Goal: Information Seeking & Learning: Learn about a topic

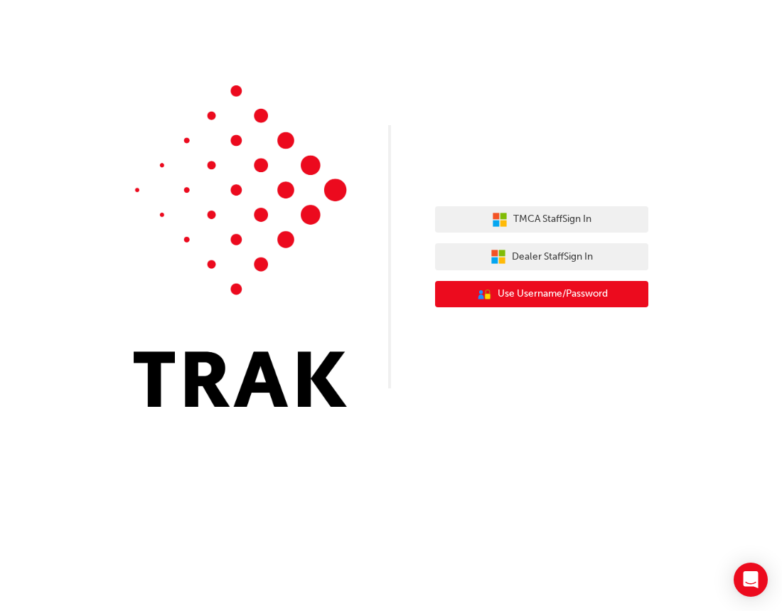
click at [528, 296] on span "Use Username/Password" at bounding box center [553, 294] width 110 height 16
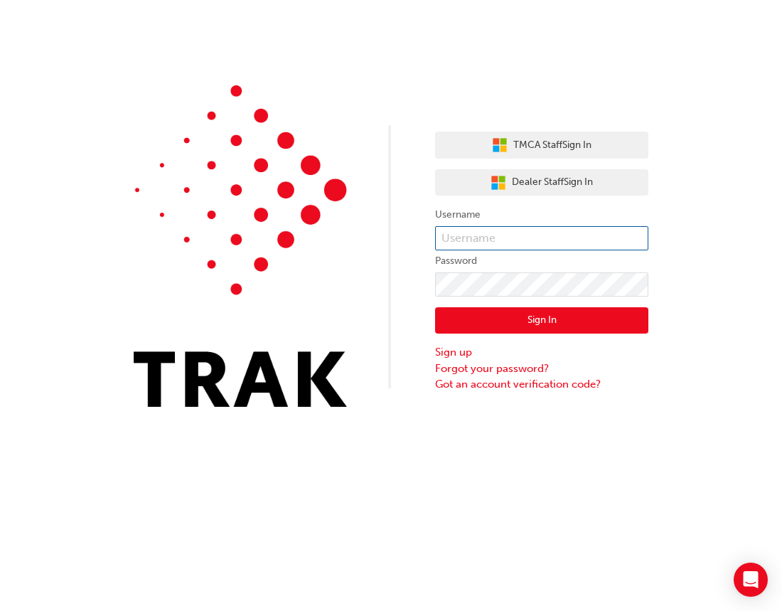
click at [471, 237] on input "text" at bounding box center [541, 238] width 213 height 24
type input "rodelyn.suing"
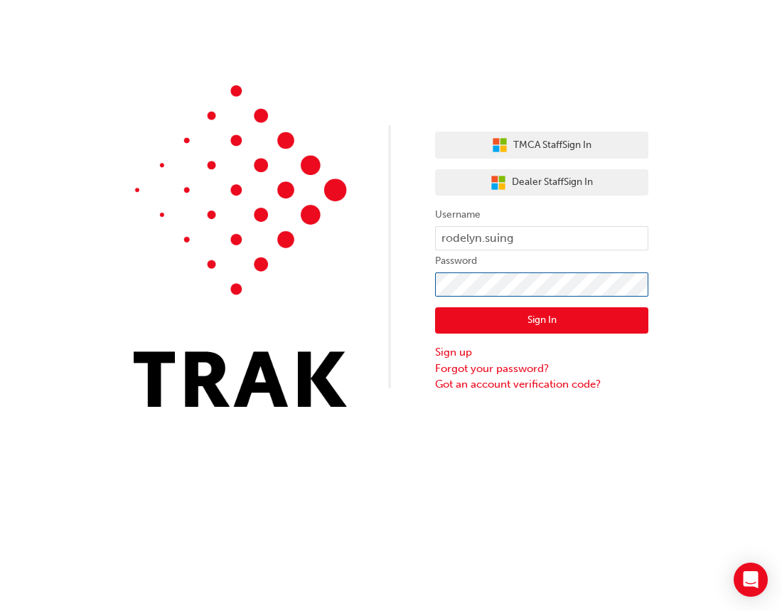
click button "Sign In" at bounding box center [541, 320] width 213 height 27
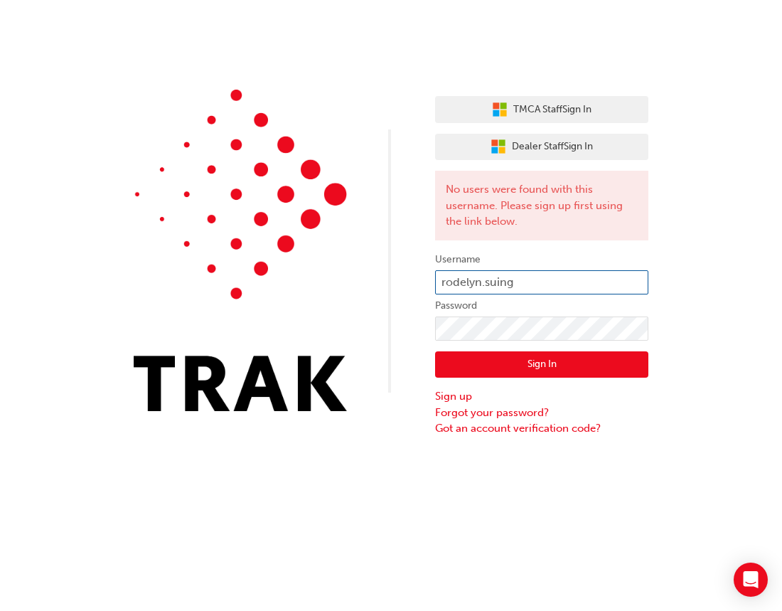
click at [576, 277] on input "rodelyn.suing" at bounding box center [541, 282] width 213 height 24
type input "rodelyn.suing@ext.toyota.com.au"
drag, startPoint x: 628, startPoint y: 275, endPoint x: 152, endPoint y: 241, distance: 476.9
click at [176, 229] on div "TMCA Staff Sign In Dealer Staff Sign In No users were found with this username.…" at bounding box center [391, 218] width 782 height 437
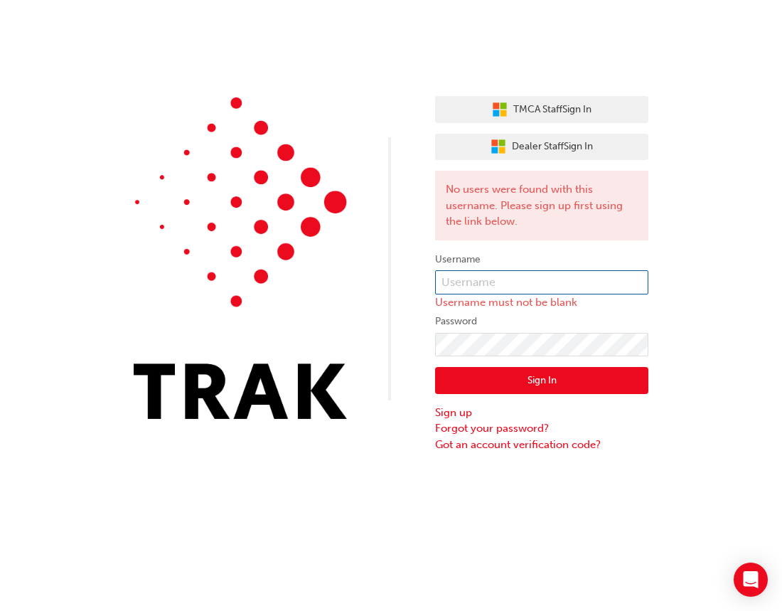
click at [547, 279] on input "text" at bounding box center [541, 282] width 213 height 24
type input "rodelyn.suing@peterkittle.com.au"
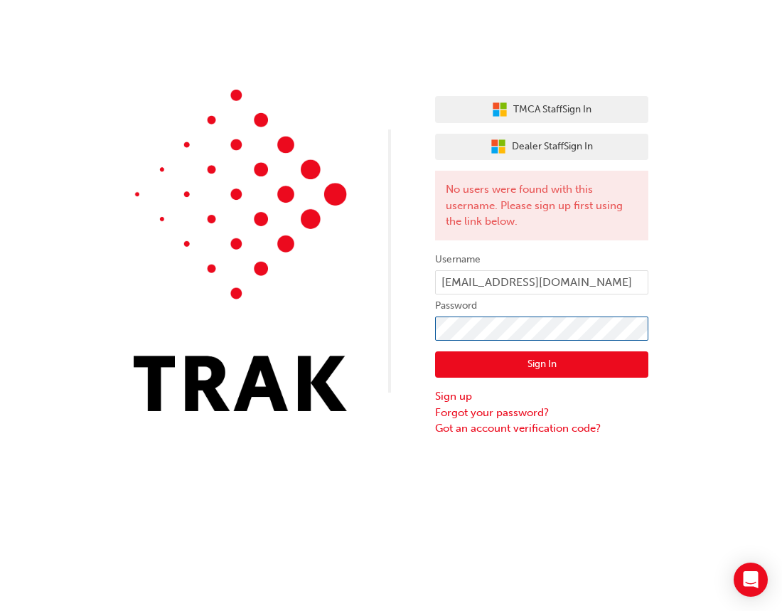
click at [351, 326] on div "TMCA Staff Sign In Dealer Staff Sign In No users were found with this username.…" at bounding box center [391, 218] width 782 height 437
click button "Sign In" at bounding box center [541, 364] width 213 height 27
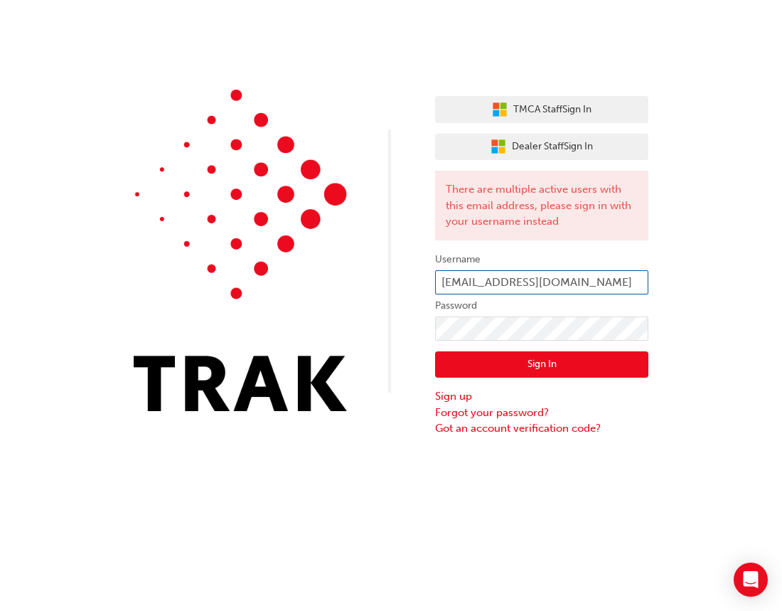
drag, startPoint x: 626, startPoint y: 283, endPoint x: 324, endPoint y: 283, distance: 301.5
click at [340, 276] on div "TMCA Staff Sign In Dealer Staff Sign In There are multiple active users with th…" at bounding box center [391, 218] width 782 height 437
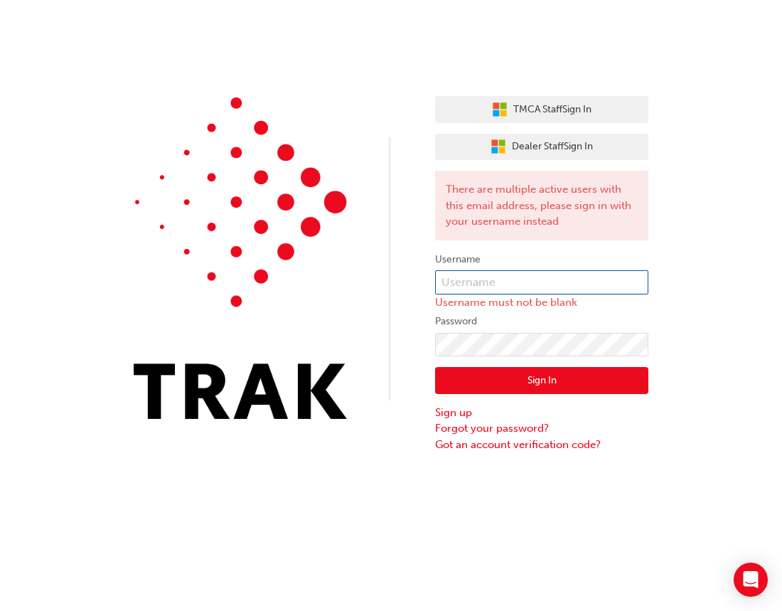
click at [567, 283] on input "text" at bounding box center [541, 282] width 213 height 24
type input "rodelyn.suing"
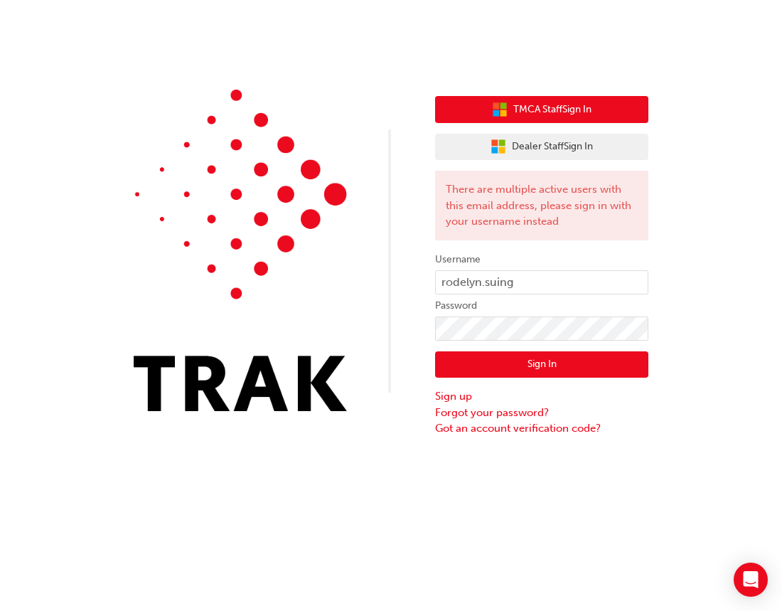
click at [572, 107] on span "TMCA Staff Sign In" at bounding box center [552, 110] width 78 height 16
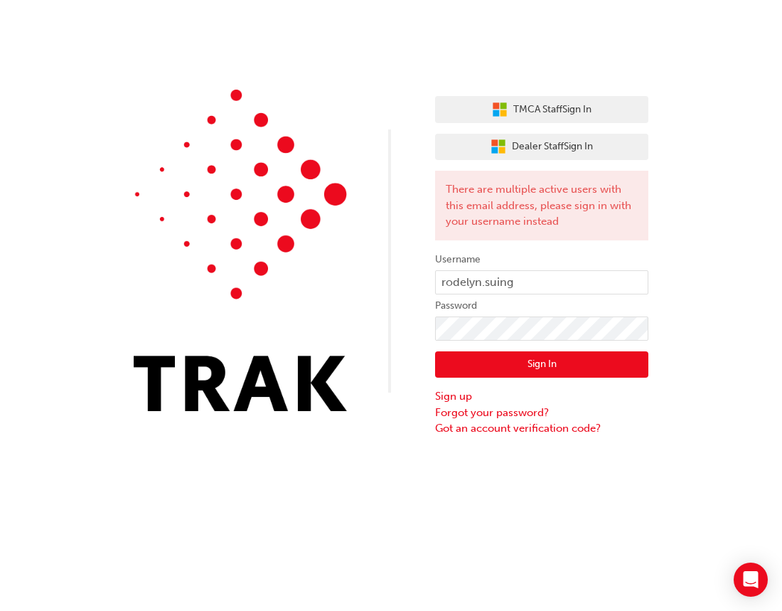
drag, startPoint x: 526, startPoint y: 365, endPoint x: 518, endPoint y: 371, distance: 10.3
click at [527, 365] on button "Sign In" at bounding box center [541, 364] width 213 height 27
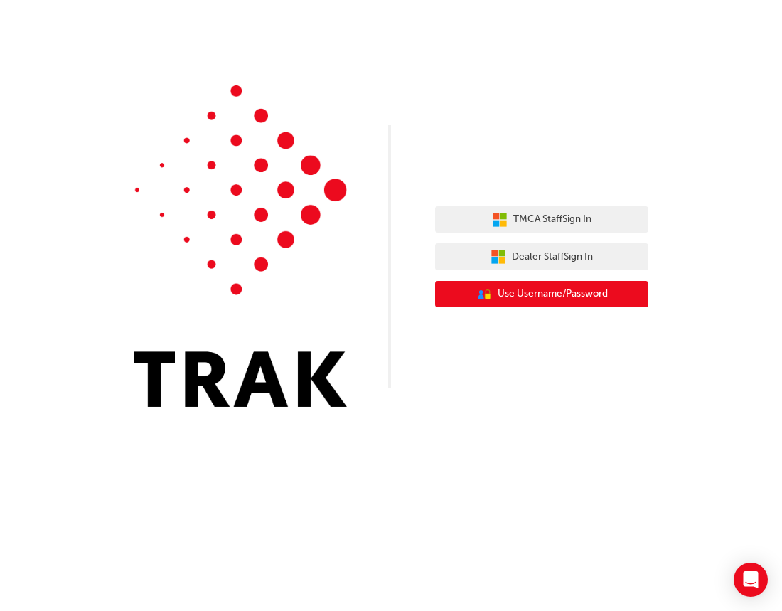
click at [554, 298] on span "Use Username/Password" at bounding box center [553, 294] width 110 height 16
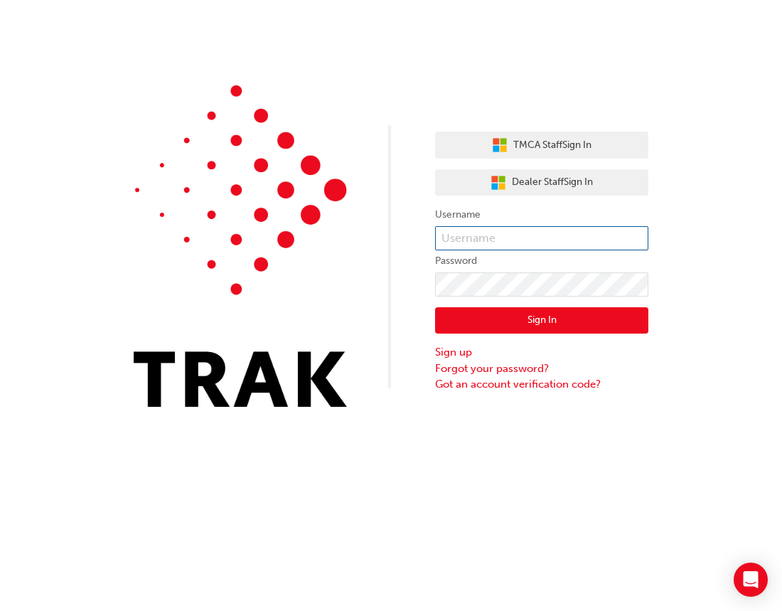
click at [578, 240] on input "text" at bounding box center [541, 238] width 213 height 24
type input "rodelyn.suing@ext.toyota.com.au"
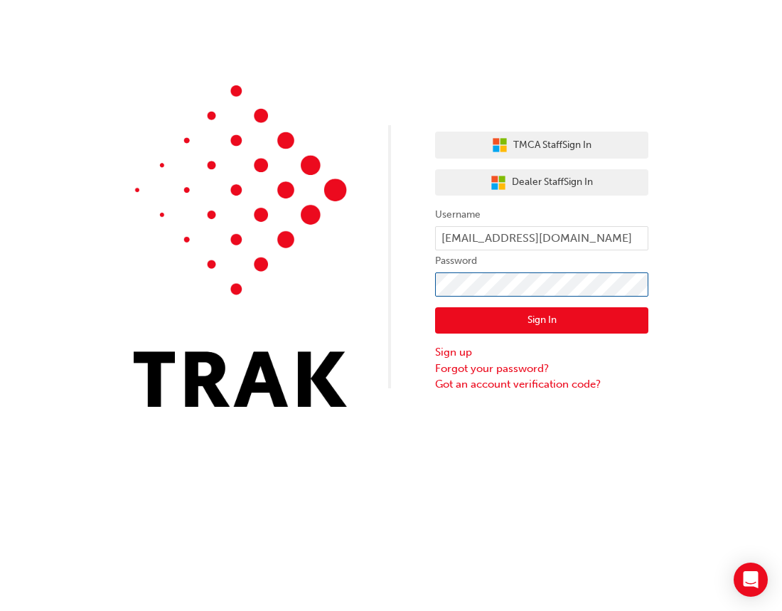
click button "Sign In" at bounding box center [541, 320] width 213 height 27
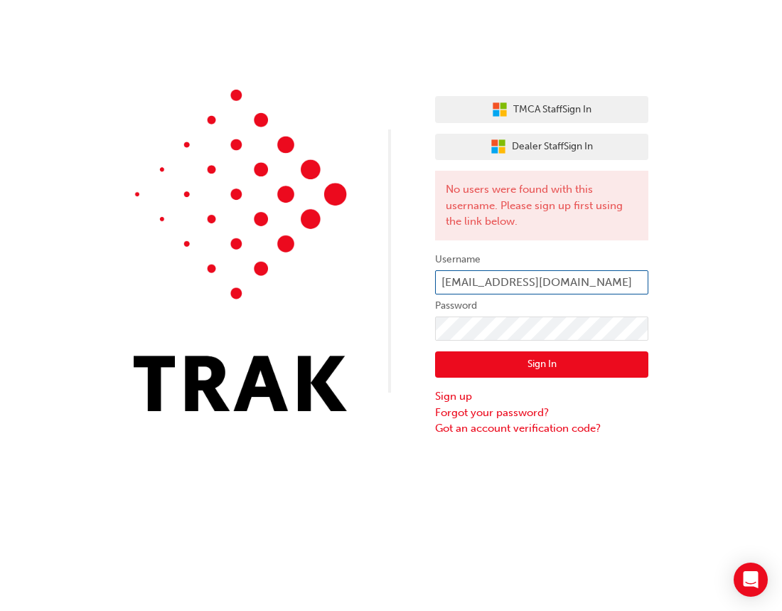
drag, startPoint x: 626, startPoint y: 279, endPoint x: 60, endPoint y: 253, distance: 565.8
click at [97, 252] on div "TMCA Staff Sign In Dealer Staff Sign In No users were found with this username.…" at bounding box center [391, 218] width 782 height 437
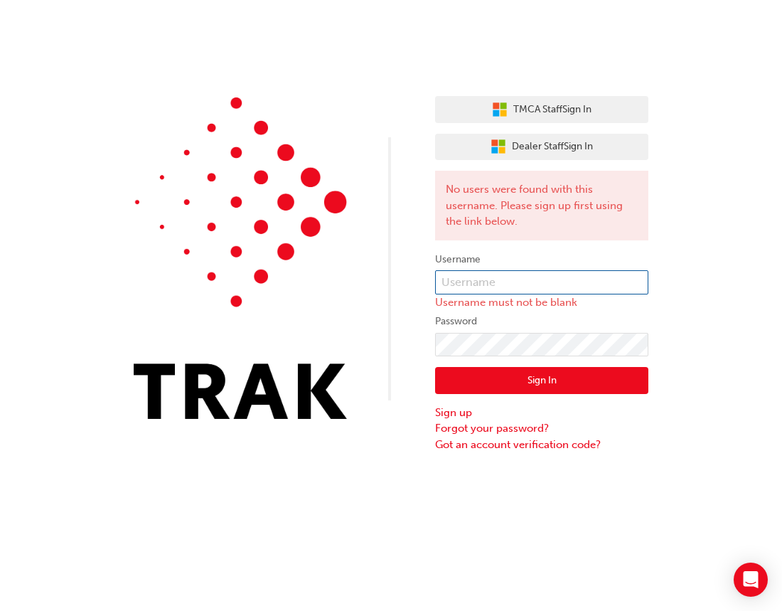
click at [501, 277] on input "text" at bounding box center [541, 282] width 213 height 24
type input "rodelyn.suing"
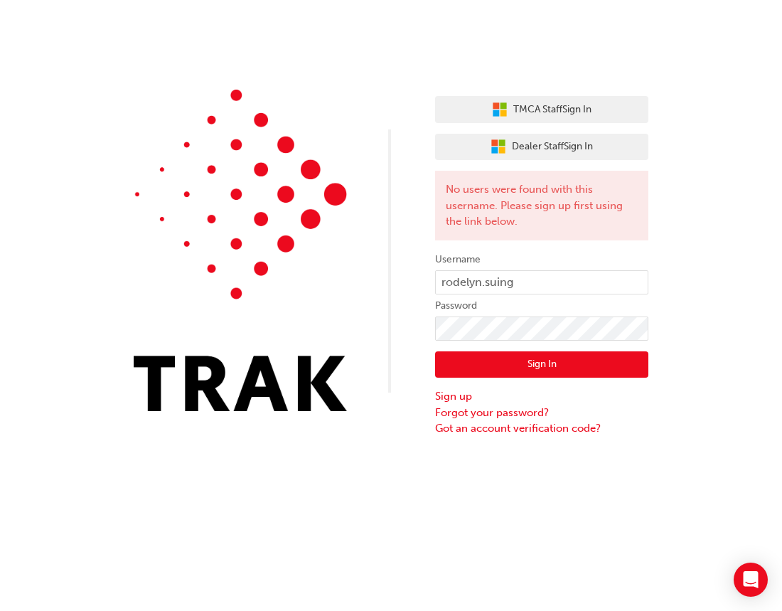
click at [513, 367] on button "Sign In" at bounding box center [541, 364] width 213 height 27
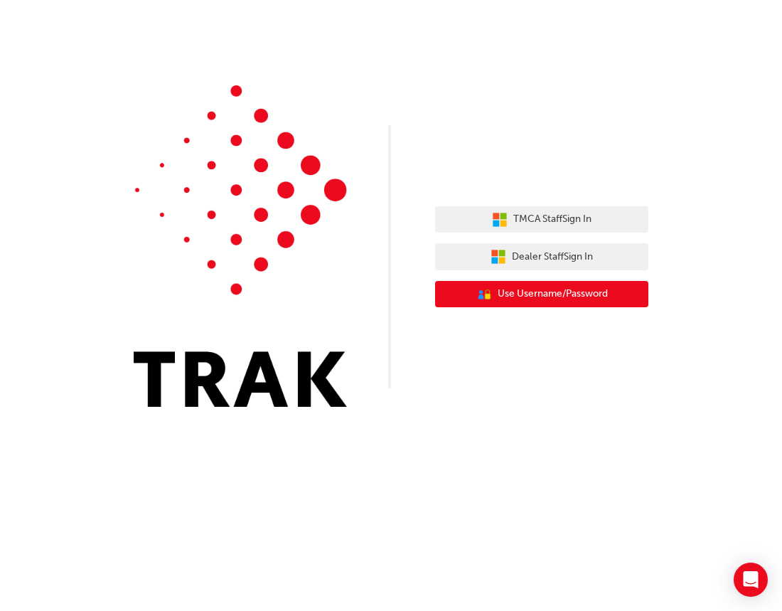
click at [506, 298] on span "Use Username/Password" at bounding box center [553, 294] width 110 height 16
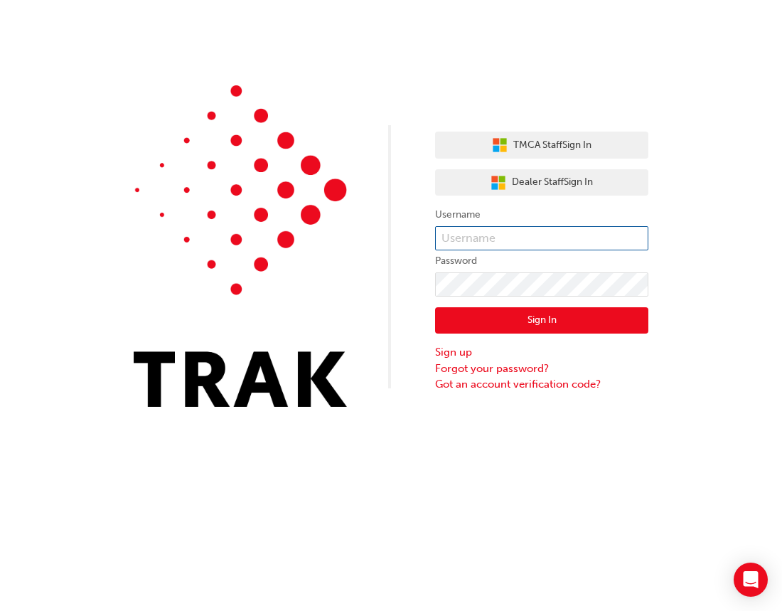
click at [501, 242] on input "text" at bounding box center [541, 238] width 213 height 24
type input "rodelyn.suing"
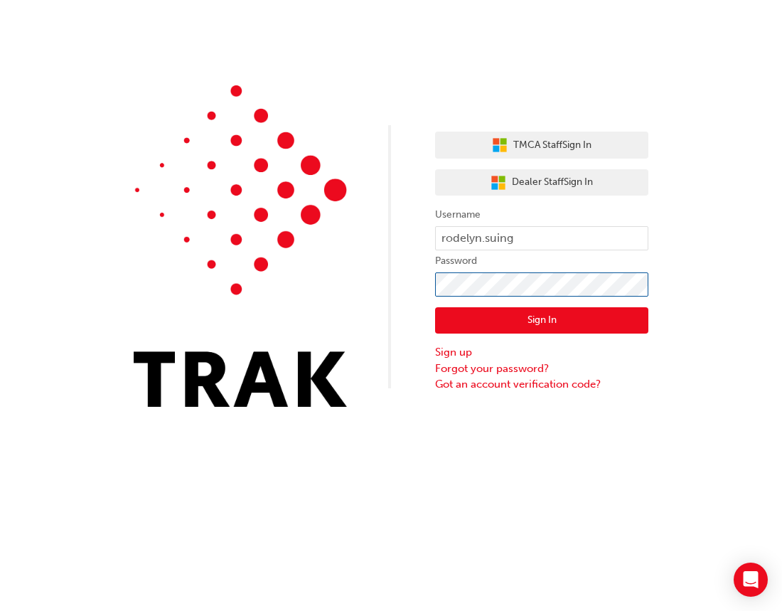
click button "Sign In" at bounding box center [541, 320] width 213 height 27
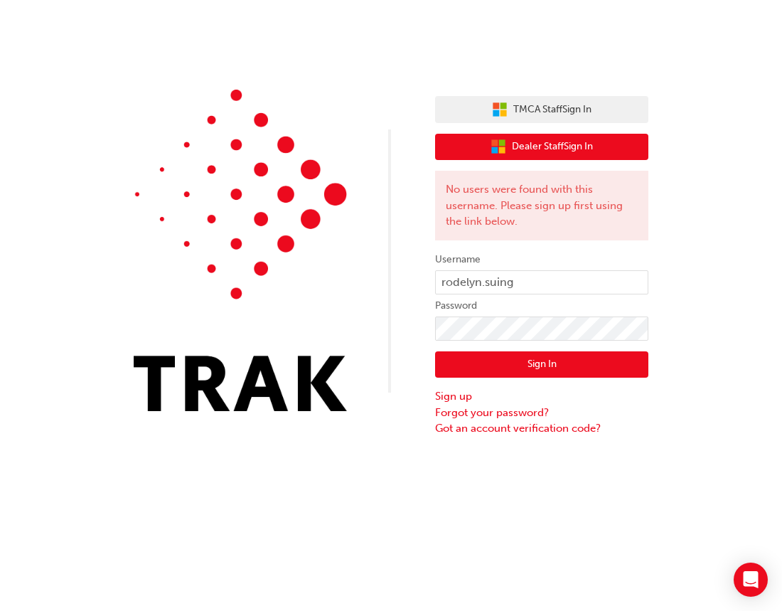
click at [569, 146] on span "Dealer Staff Sign In" at bounding box center [552, 147] width 81 height 16
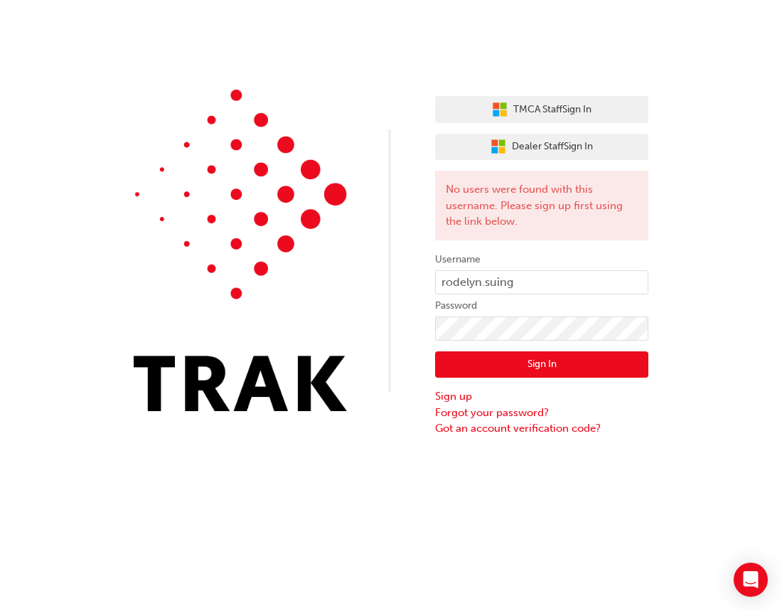
click at [524, 363] on button "Sign In" at bounding box center [541, 364] width 213 height 27
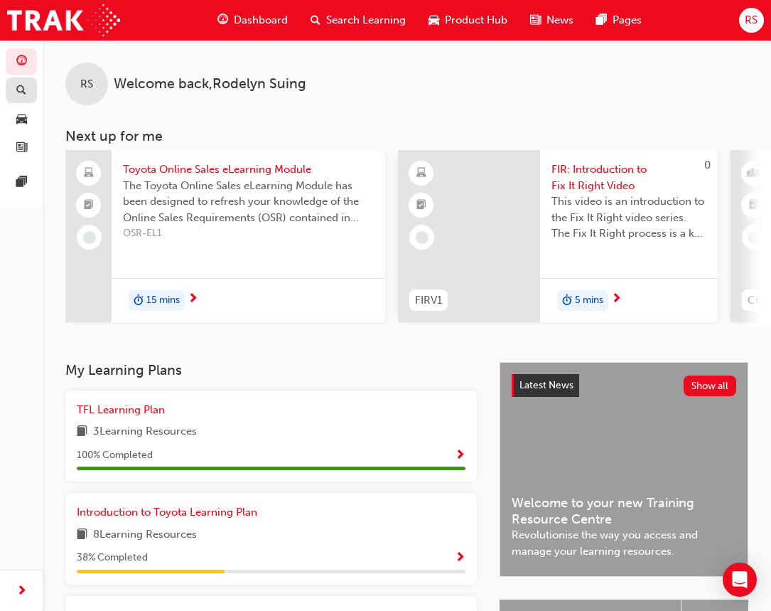
click at [28, 90] on div "button" at bounding box center [21, 91] width 17 height 18
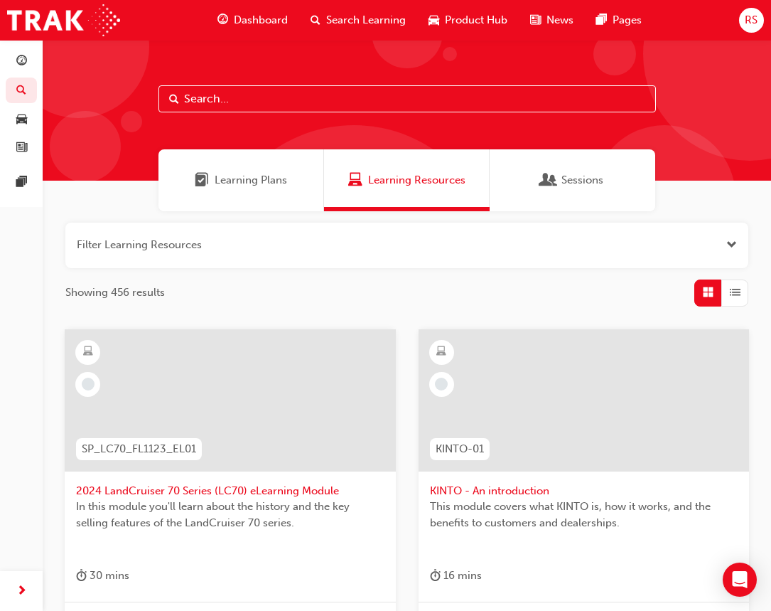
click at [289, 89] on input "text" at bounding box center [408, 98] width 498 height 27
type input "acl"
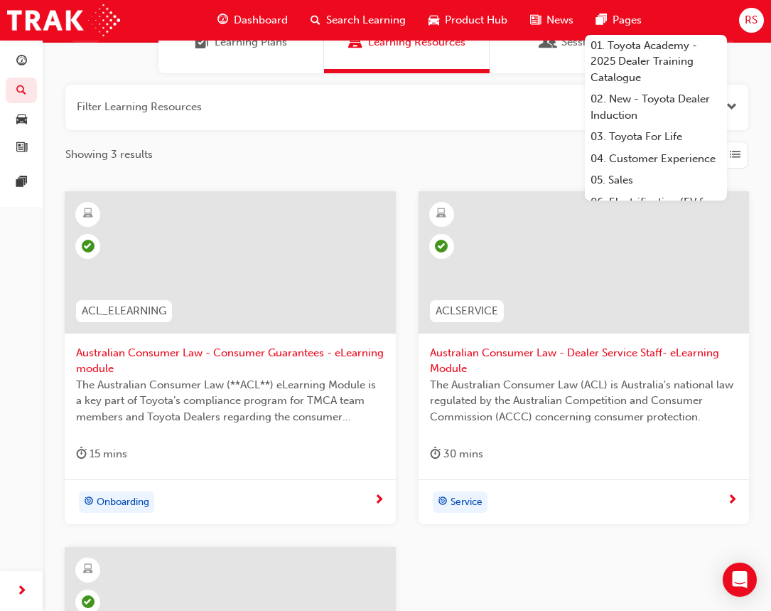
scroll to position [142, 0]
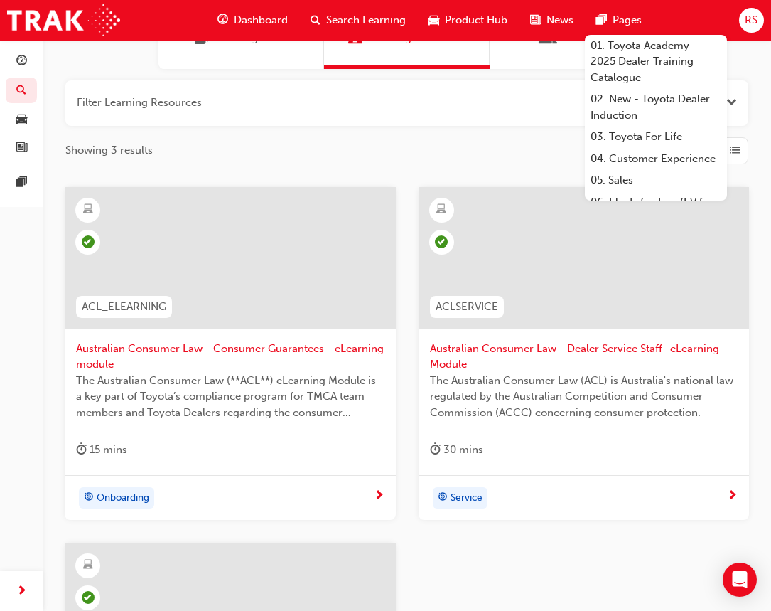
drag, startPoint x: 410, startPoint y: 451, endPoint x: 384, endPoint y: 448, distance: 25.8
click at [408, 451] on div "ACLSERVICE Australian Consumer Law - Dealer Service Staff- eLearning Module The…" at bounding box center [584, 353] width 354 height 333
click at [388, 437] on div "Australian Consumer Law - Consumer Guarantees - eLearning module The Australian…" at bounding box center [230, 331] width 331 height 289
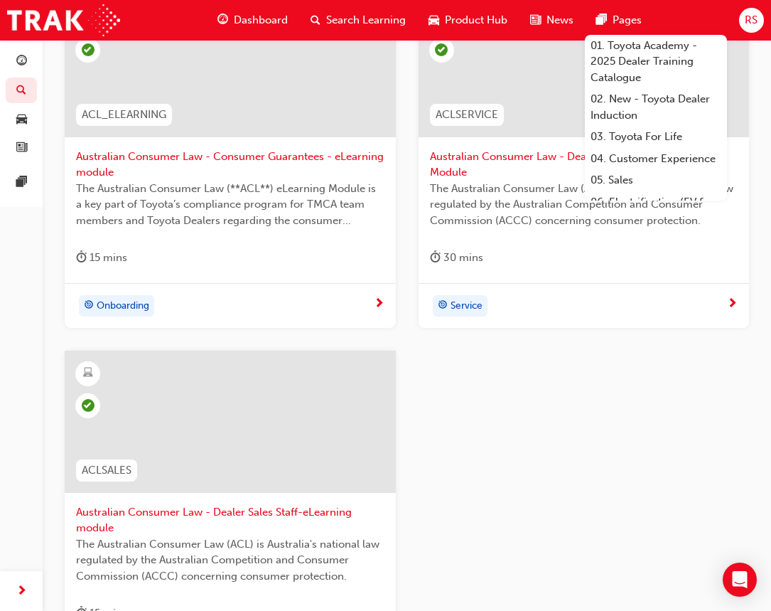
scroll to position [355, 0]
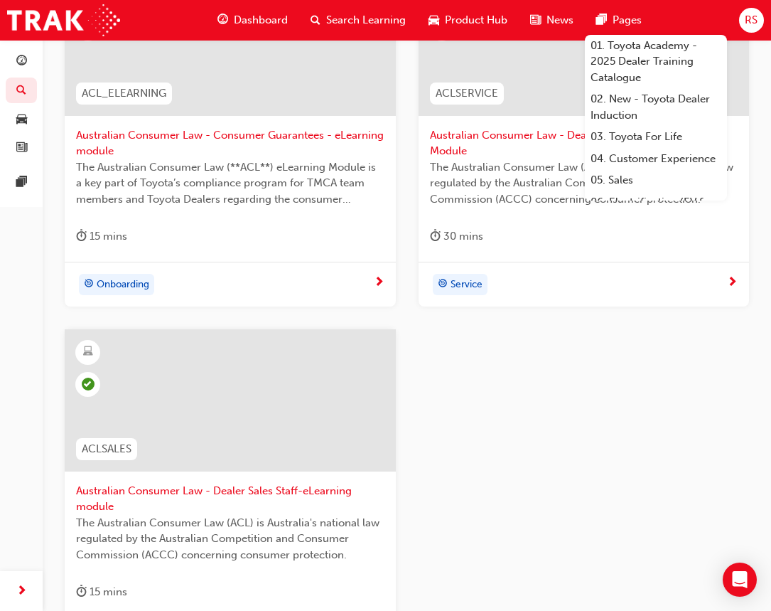
click at [555, 397] on div "ACL_ELEARNING Australian Consumer Law - Consumer Guarantees - eLearning module …" at bounding box center [406, 329] width 707 height 711
click at [488, 370] on div "ACL_ELEARNING Australian Consumer Law - Consumer Guarantees - eLearning module …" at bounding box center [406, 329] width 707 height 711
click at [244, 135] on span "Australian Consumer Law - Consumer Guarantees - eLearning module" at bounding box center [230, 143] width 309 height 32
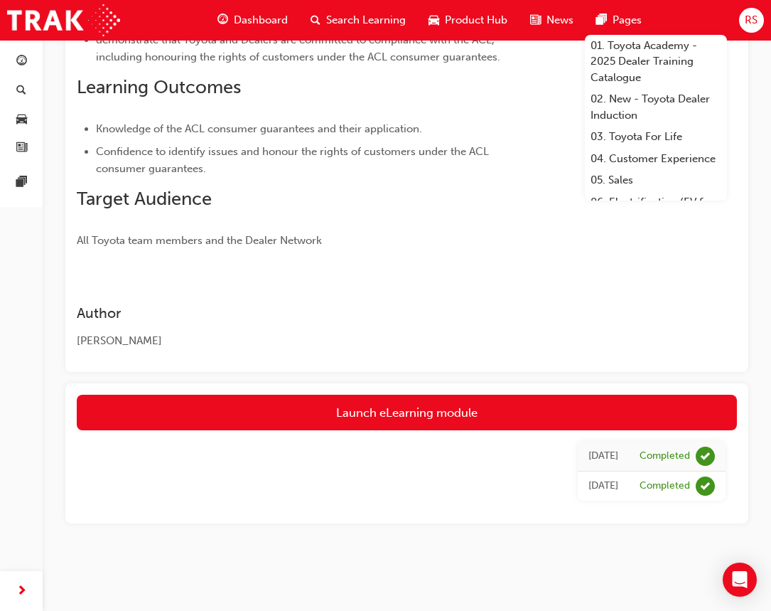
scroll to position [553, 0]
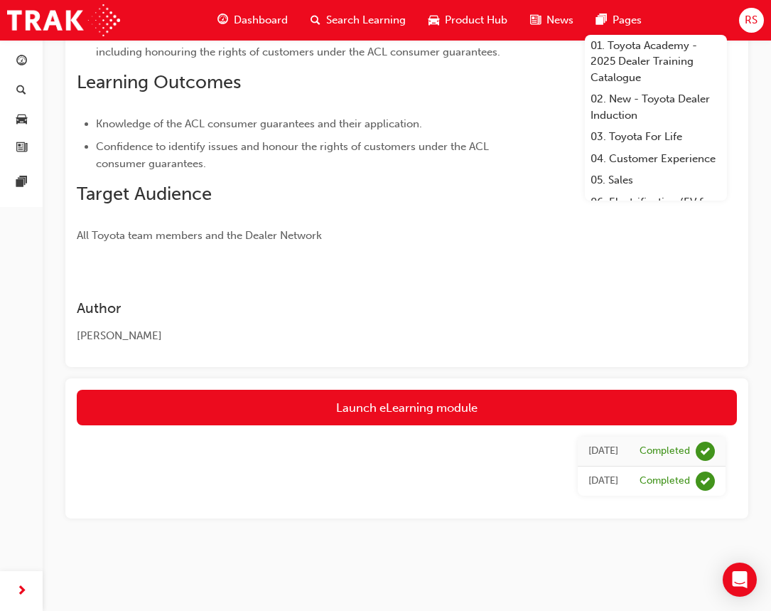
click at [369, 490] on div "Tue 14 Feb 2023 Completed Sun 3 Jul 2022 Completed" at bounding box center [407, 466] width 661 height 82
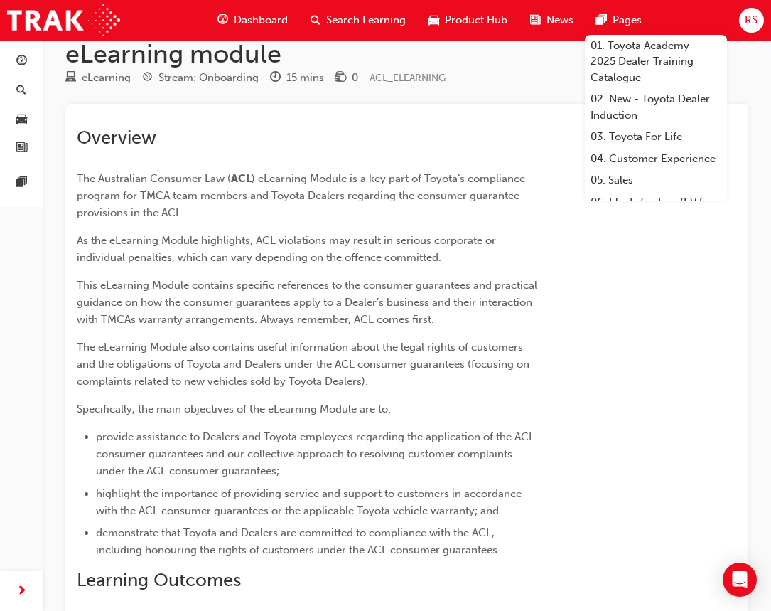
scroll to position [0, 0]
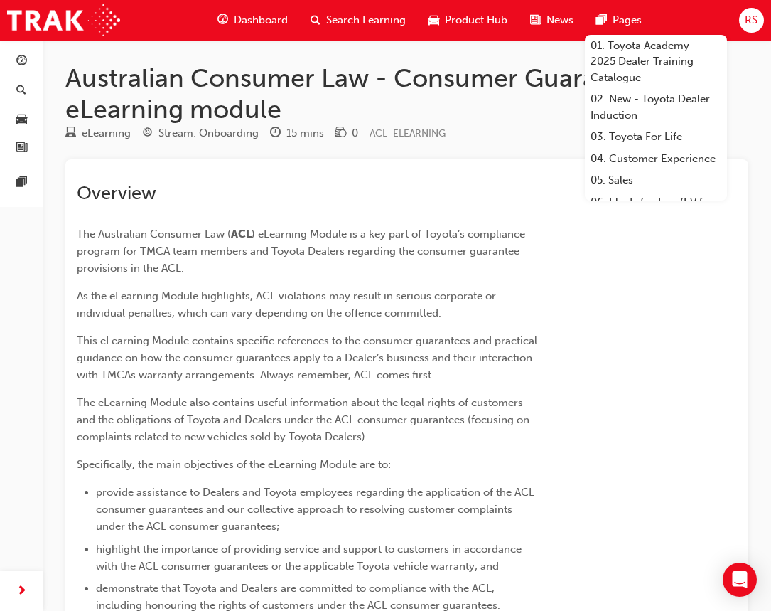
click at [383, 194] on h2 "Overview" at bounding box center [308, 193] width 462 height 23
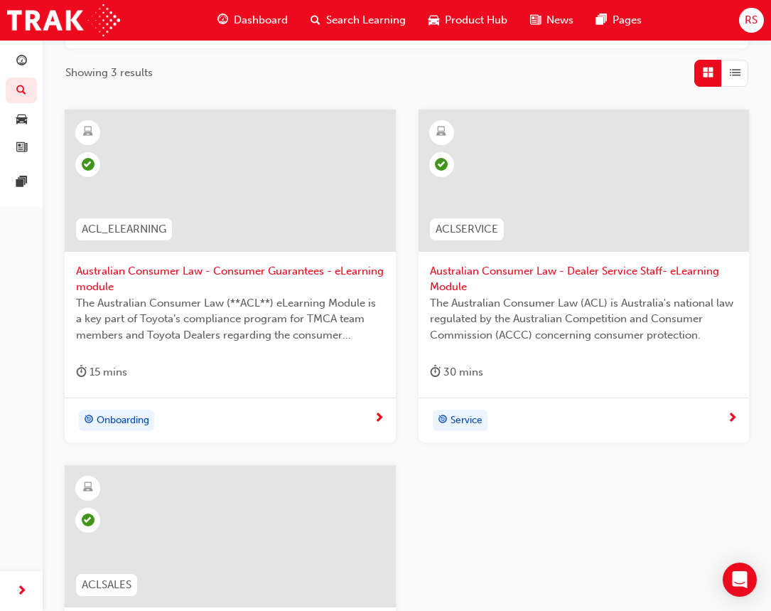
scroll to position [213, 0]
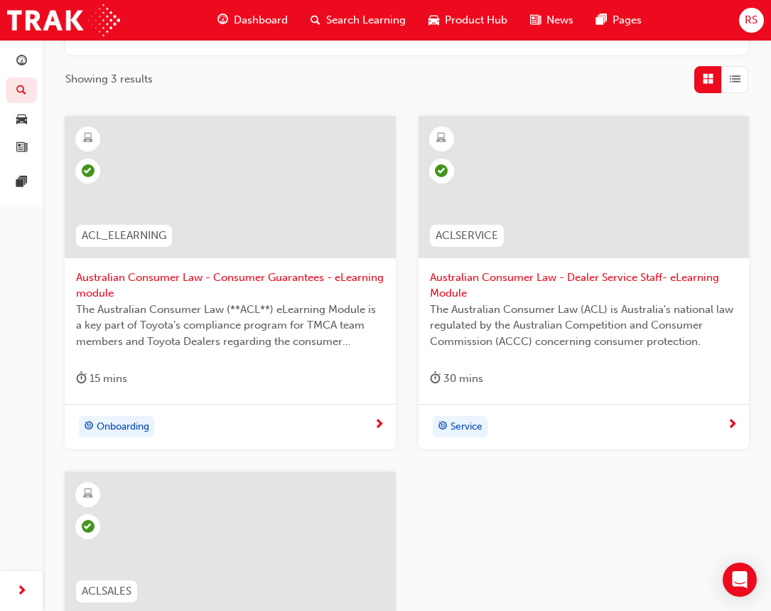
click at [373, 424] on div "Onboarding" at bounding box center [225, 426] width 298 height 21
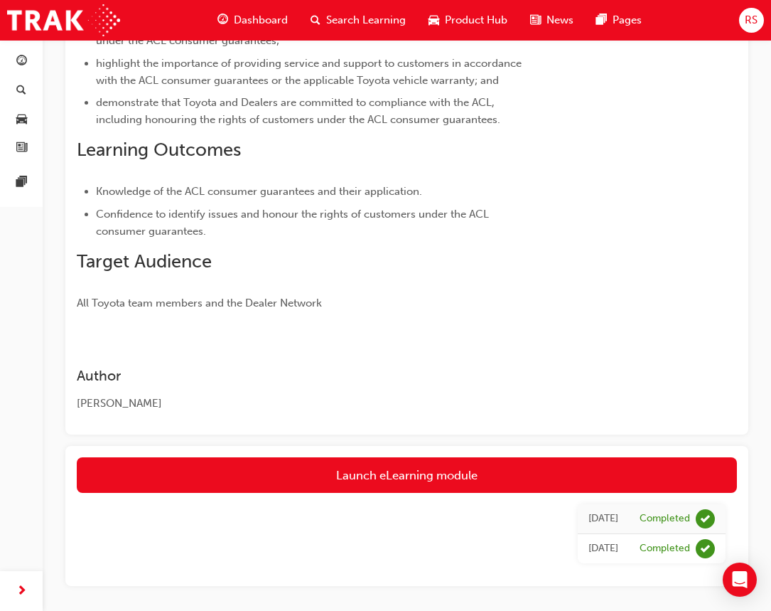
scroll to position [498, 0]
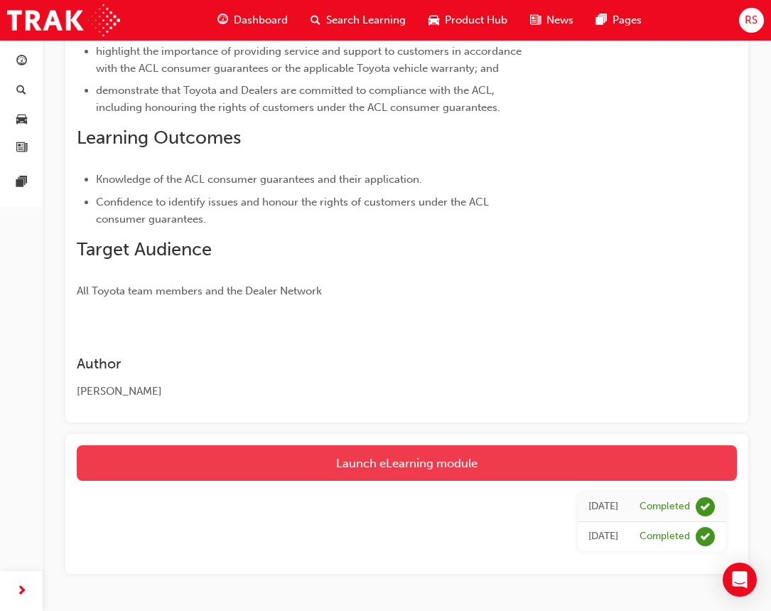
click at [389, 456] on link "Launch eLearning module" at bounding box center [407, 463] width 661 height 36
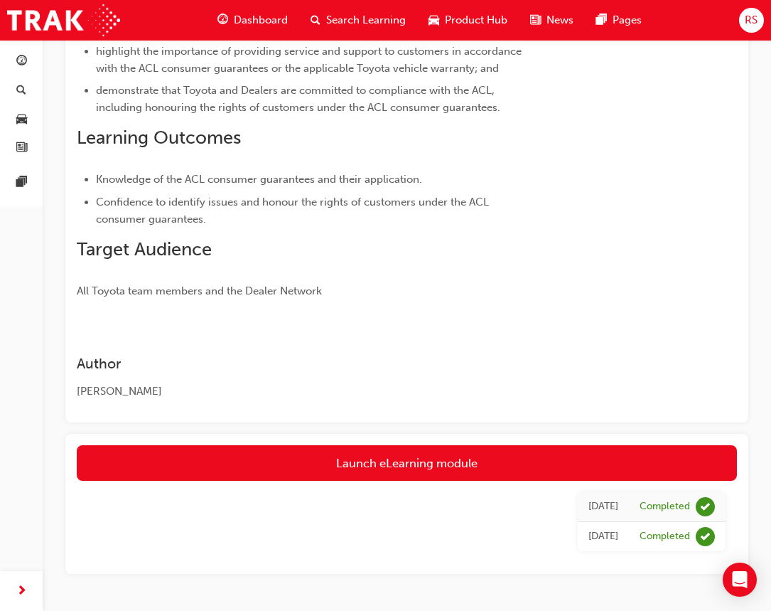
scroll to position [553, 0]
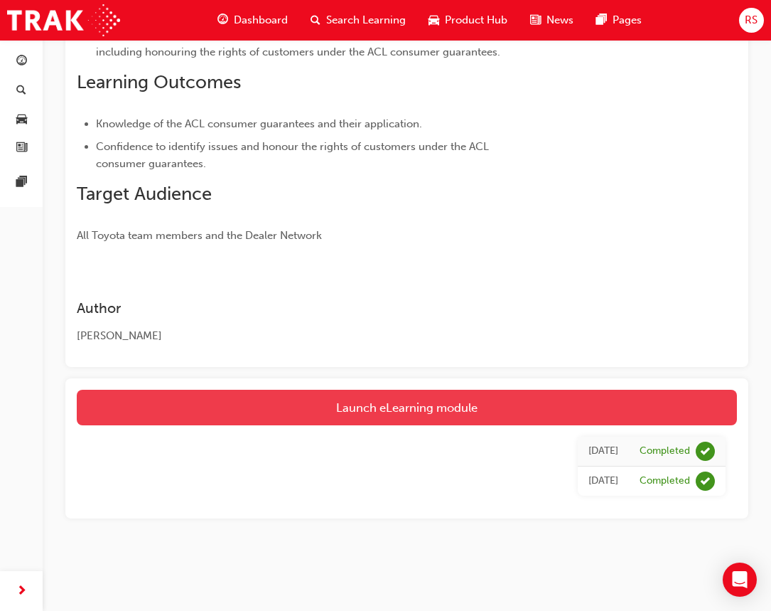
click at [314, 400] on link "Launch eLearning module" at bounding box center [407, 408] width 661 height 36
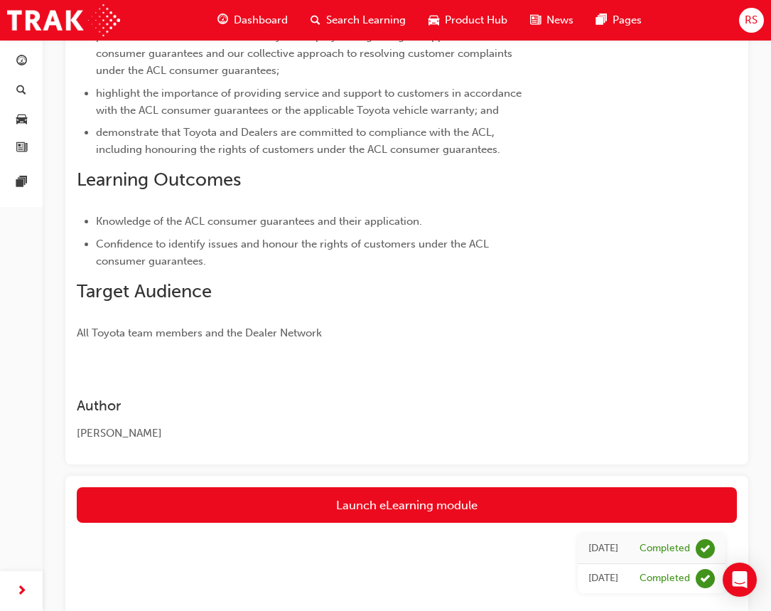
scroll to position [553, 0]
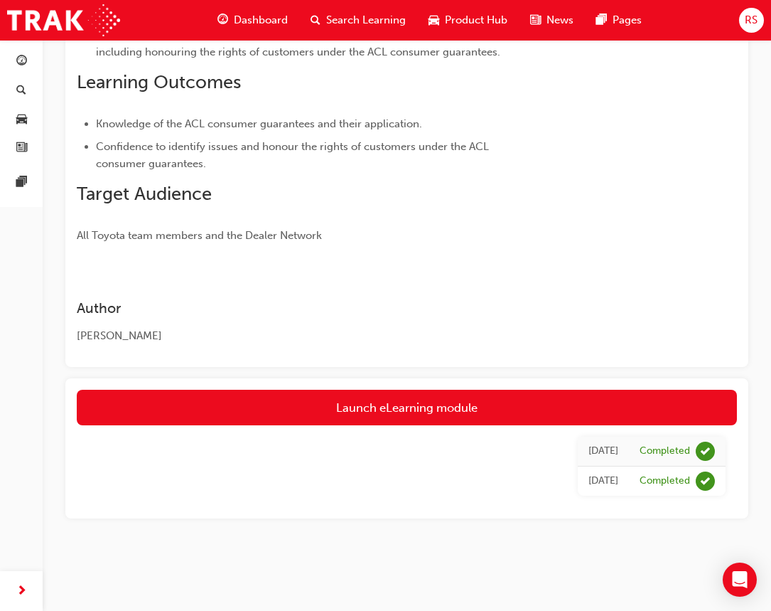
click at [250, 412] on link "Launch eLearning module" at bounding box center [407, 408] width 661 height 36
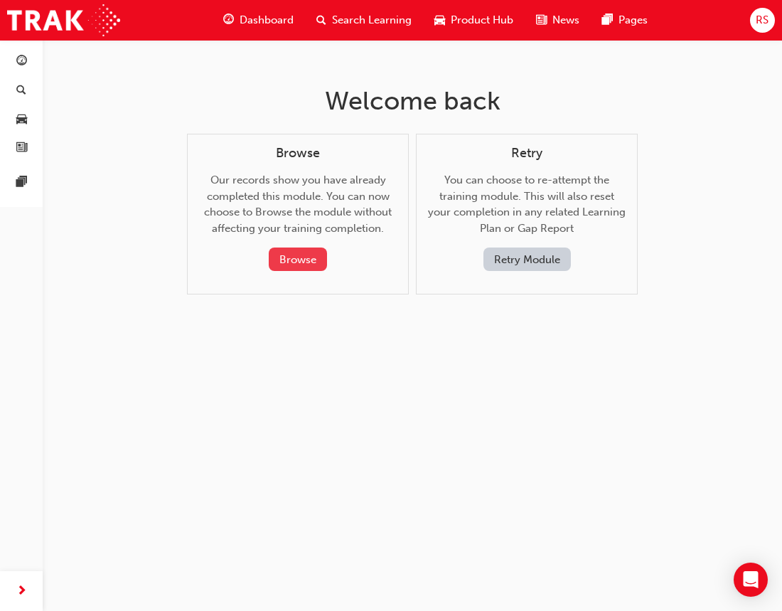
click at [295, 264] on button "Browse" at bounding box center [298, 258] width 58 height 23
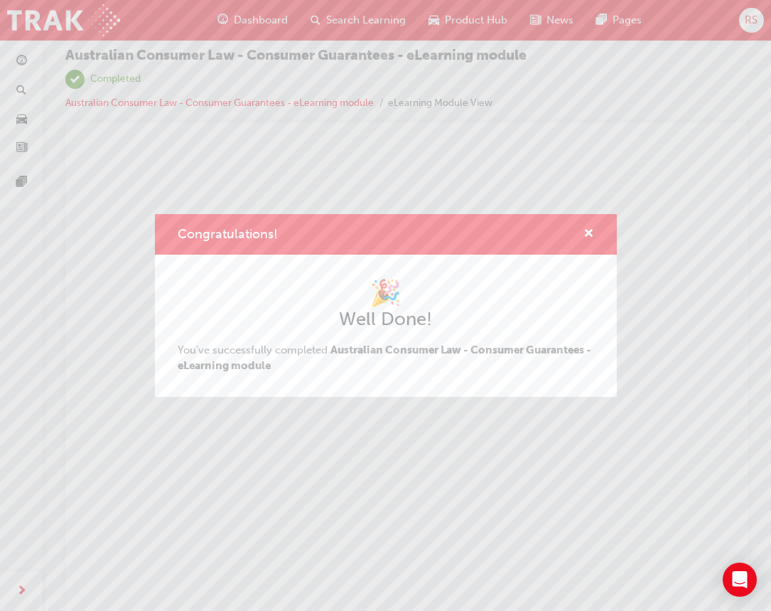
scroll to position [19, 0]
click at [584, 230] on button "Congratulations!" at bounding box center [589, 234] width 11 height 18
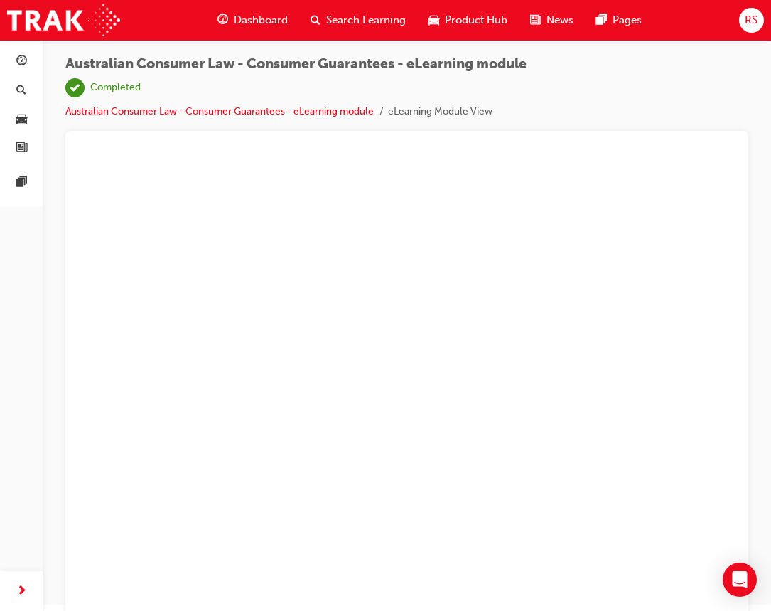
scroll to position [0, 0]
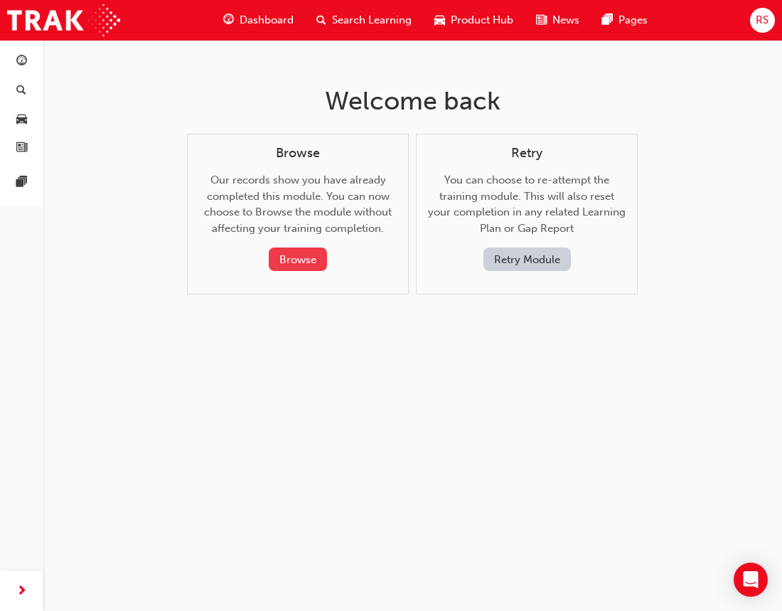
click at [319, 261] on button "Browse" at bounding box center [298, 258] width 58 height 23
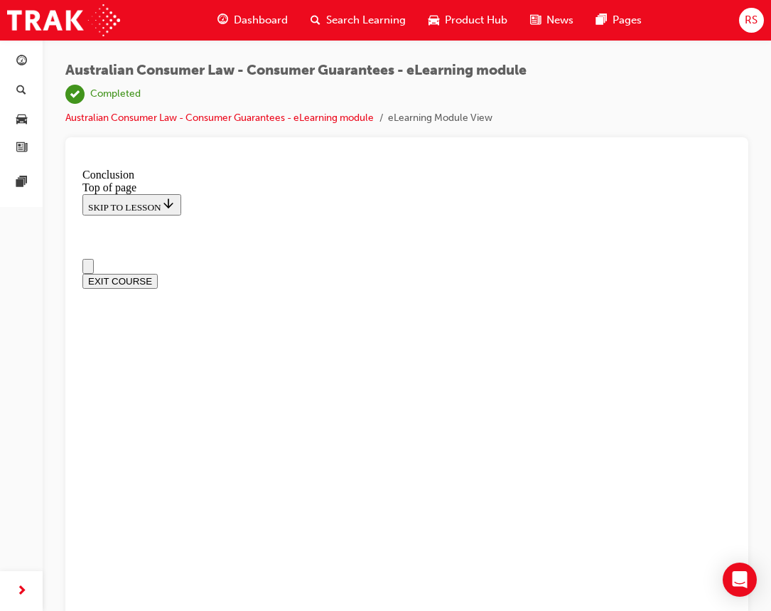
click at [158, 274] on button "EXIT COURSE" at bounding box center [119, 281] width 75 height 15
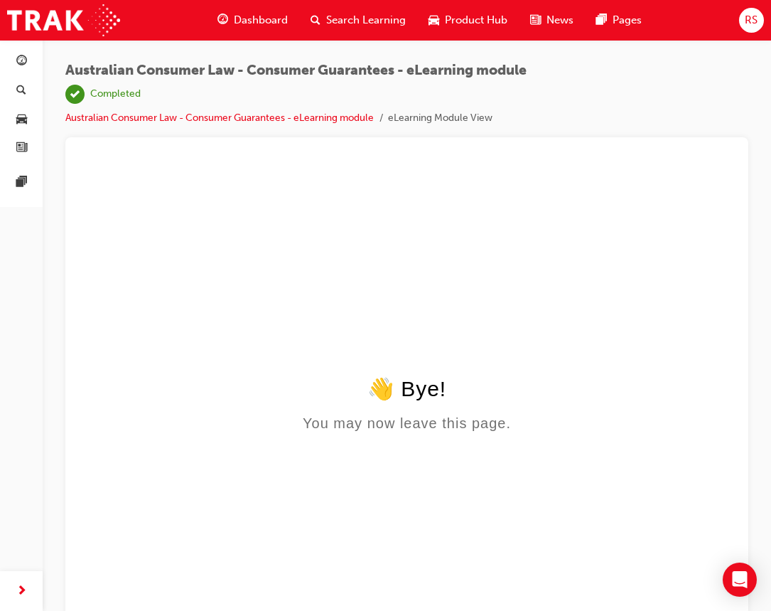
scroll to position [19, 0]
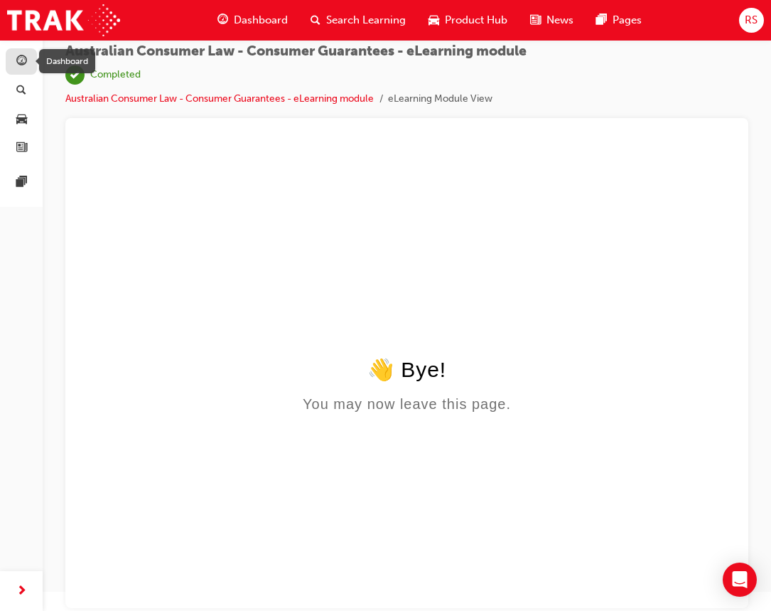
click at [13, 58] on div "button" at bounding box center [21, 62] width 17 height 18
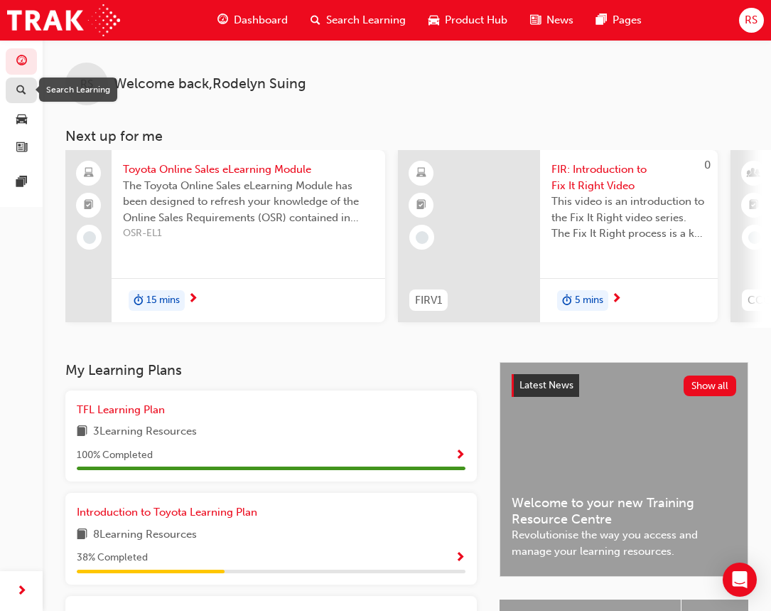
click at [18, 86] on span "search-icon" at bounding box center [21, 91] width 10 height 13
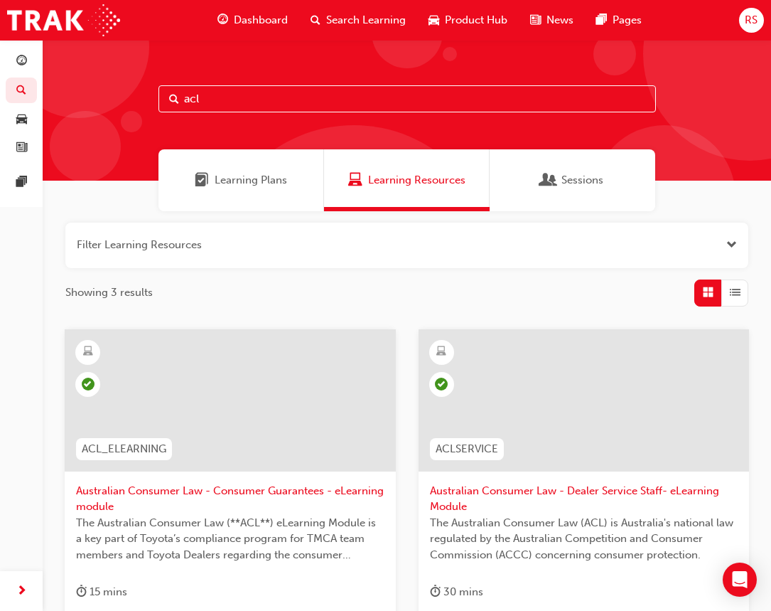
click at [267, 92] on input "acl" at bounding box center [408, 98] width 498 height 27
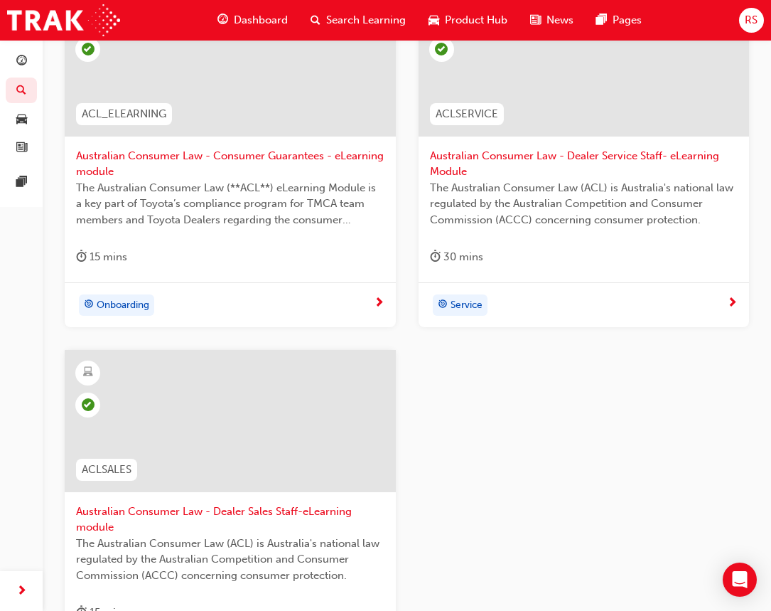
scroll to position [355, 0]
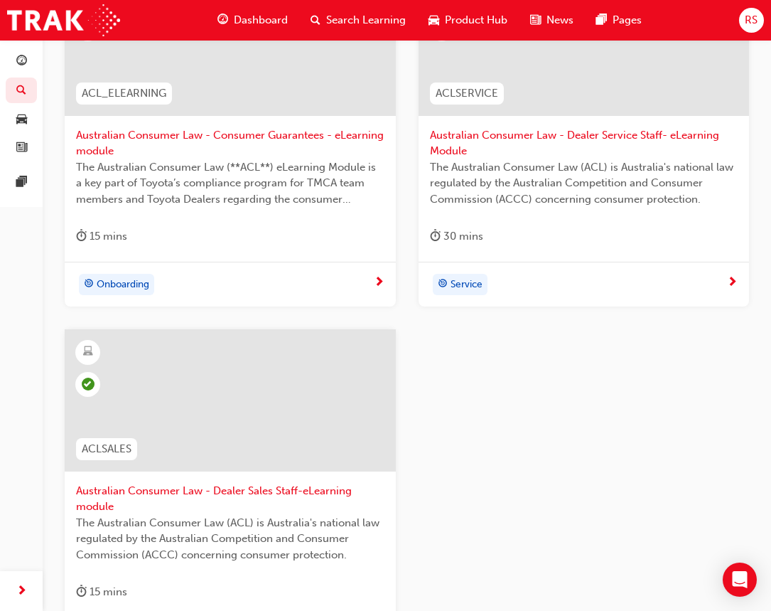
click at [235, 267] on div "Onboarding" at bounding box center [230, 284] width 331 height 45
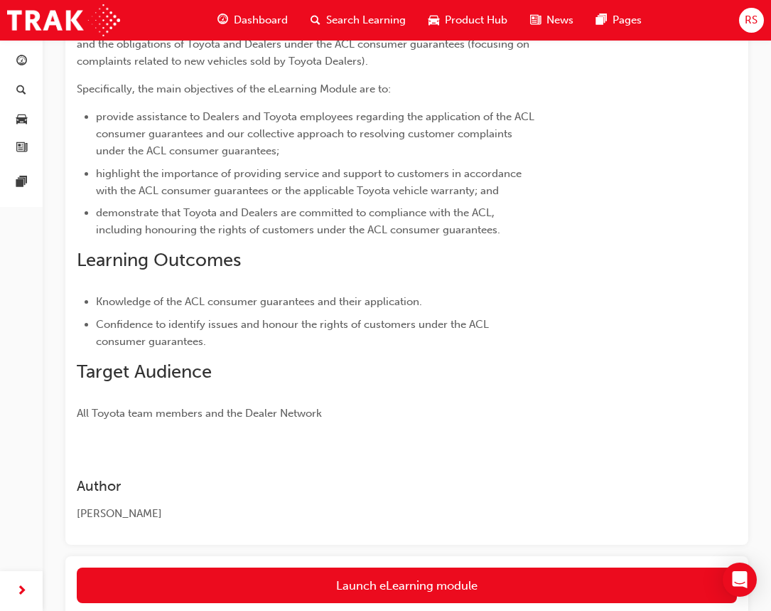
scroll to position [553, 0]
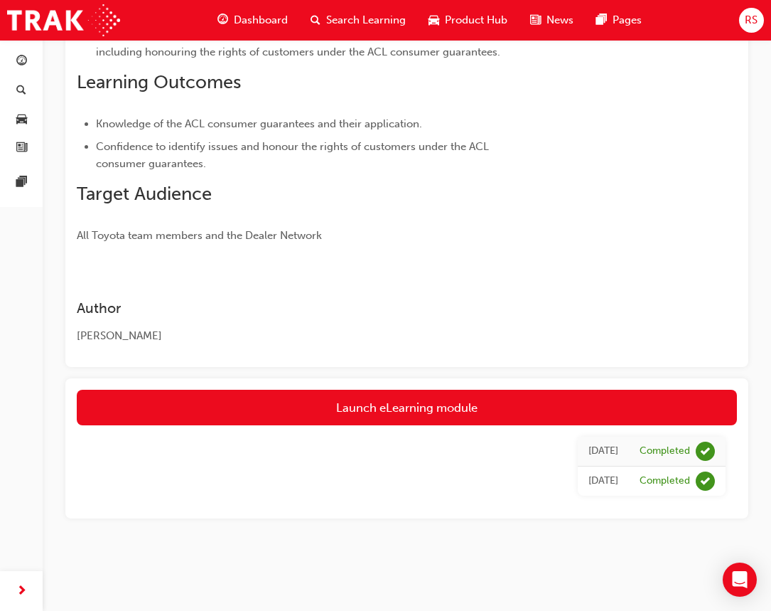
click at [195, 400] on link "Launch eLearning module" at bounding box center [407, 408] width 661 height 36
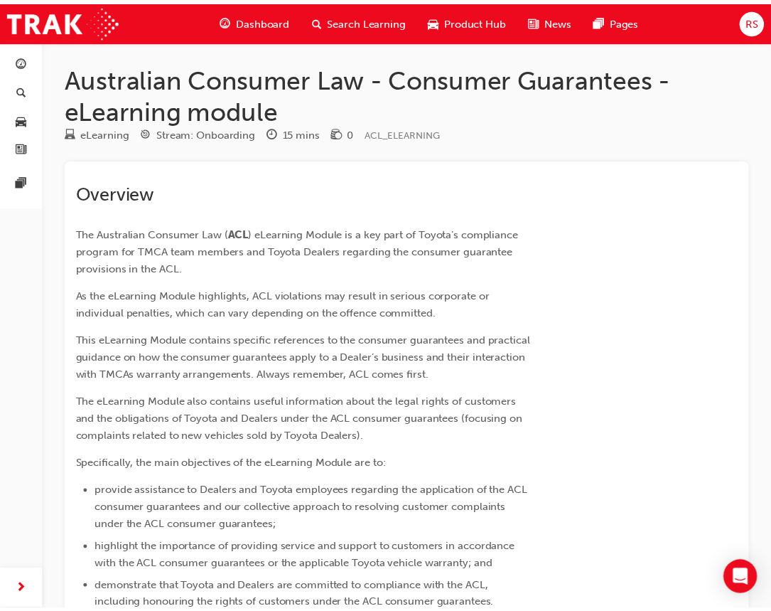
scroll to position [553, 0]
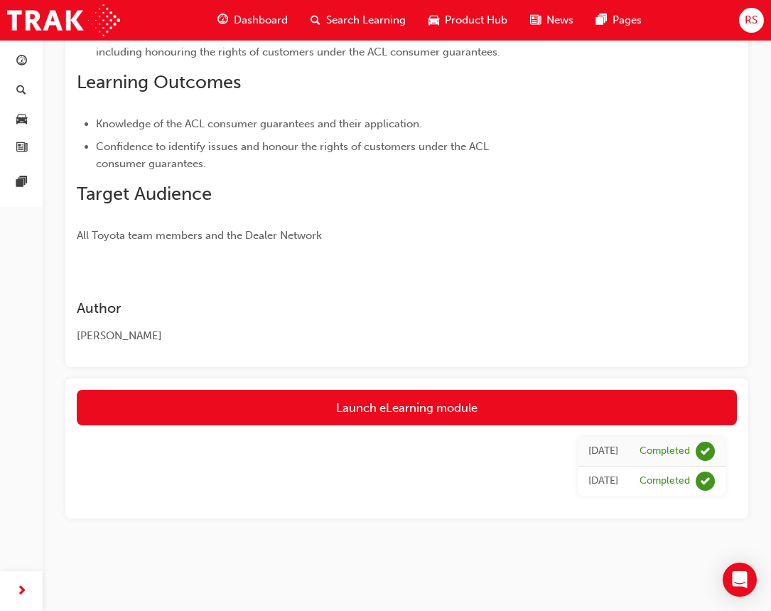
click at [403, 328] on div "[PERSON_NAME]" at bounding box center [308, 336] width 462 height 16
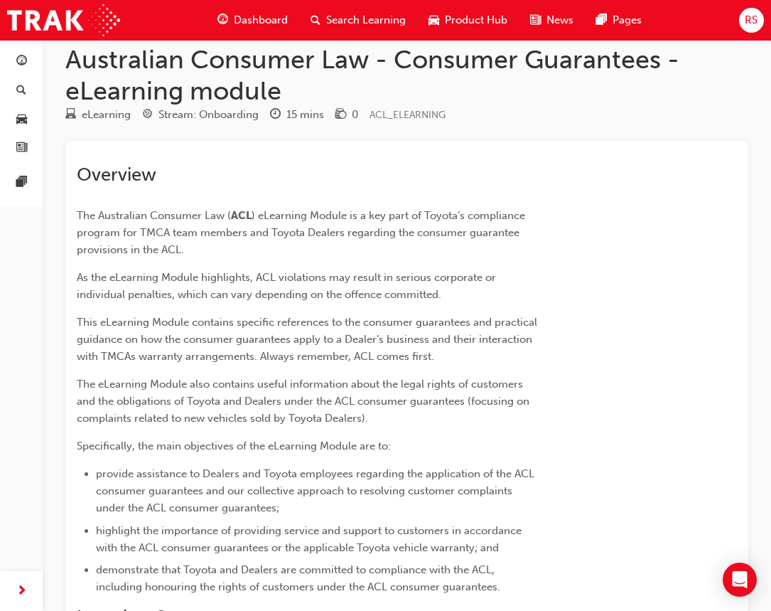
scroll to position [0, 0]
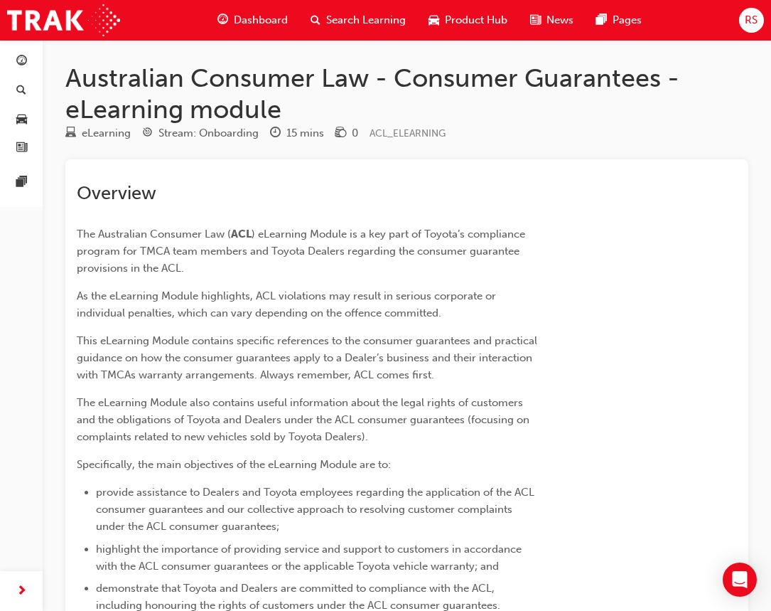
click at [523, 183] on h2 "Overview" at bounding box center [308, 193] width 462 height 23
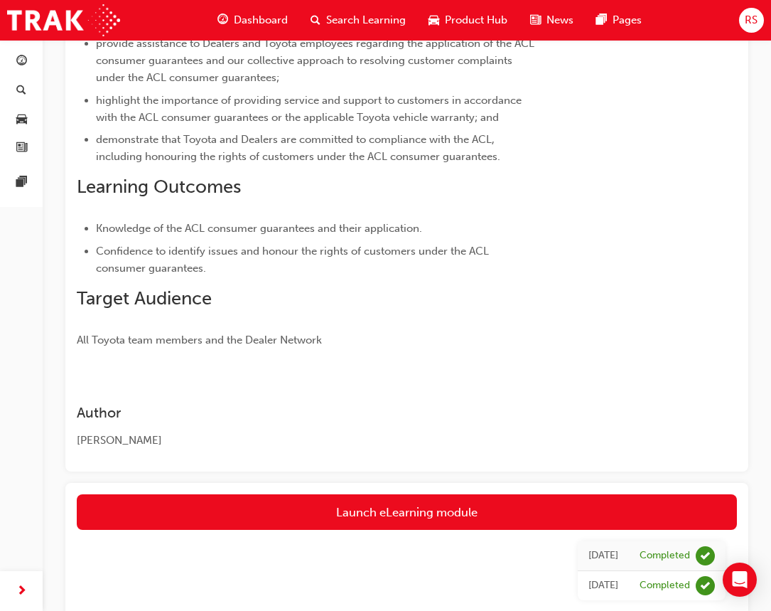
scroll to position [553, 0]
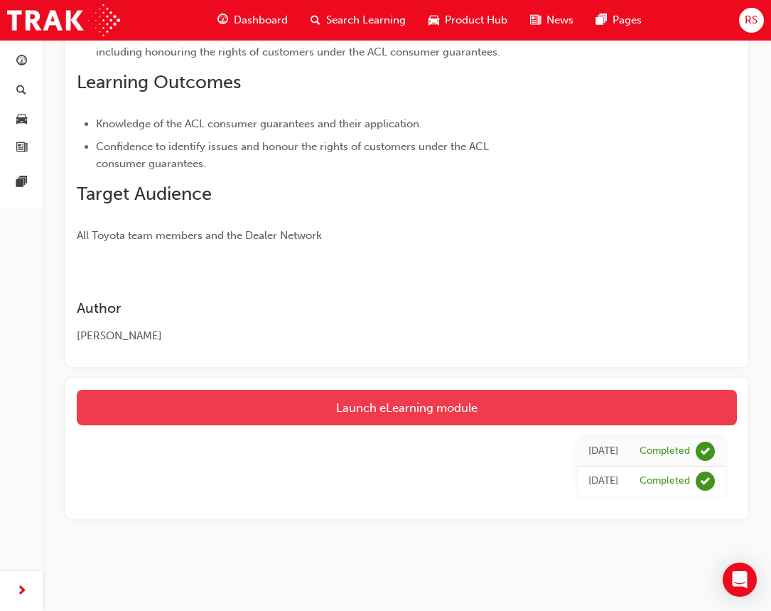
click at [353, 405] on link "Launch eLearning module" at bounding box center [407, 408] width 661 height 36
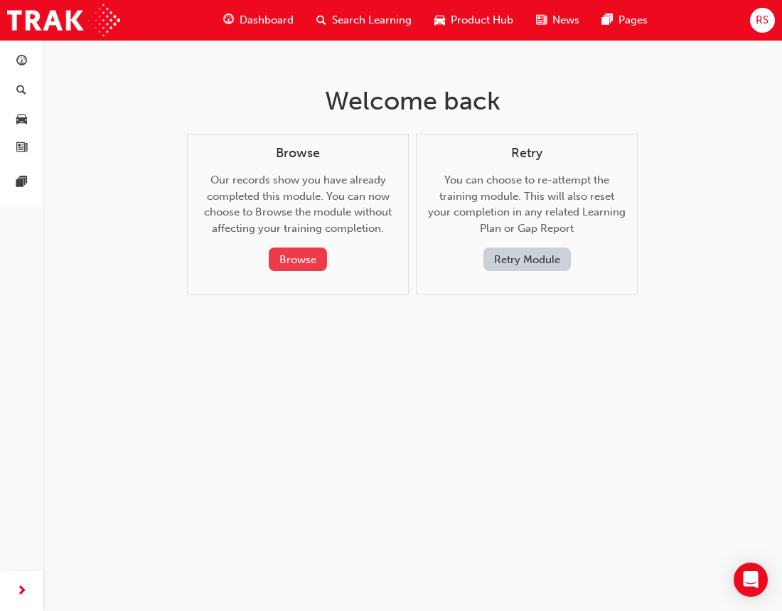
click at [288, 260] on button "Browse" at bounding box center [298, 258] width 58 height 23
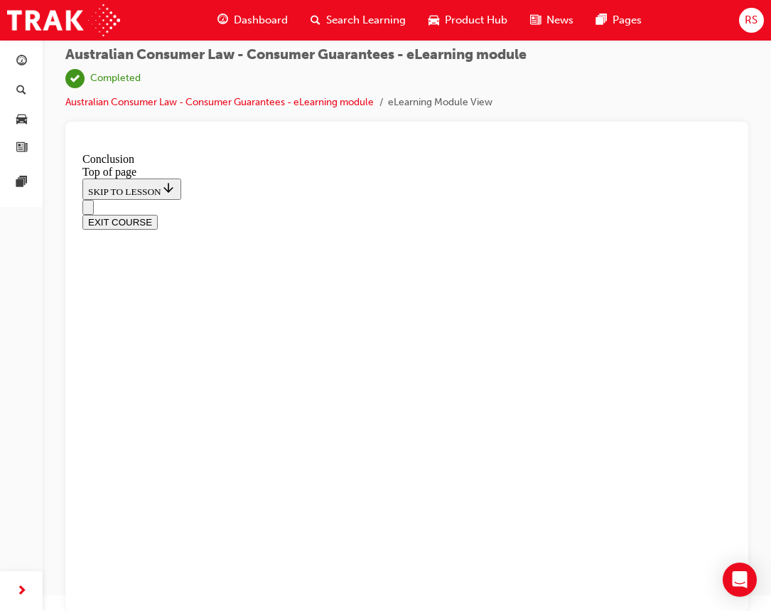
scroll to position [19, 0]
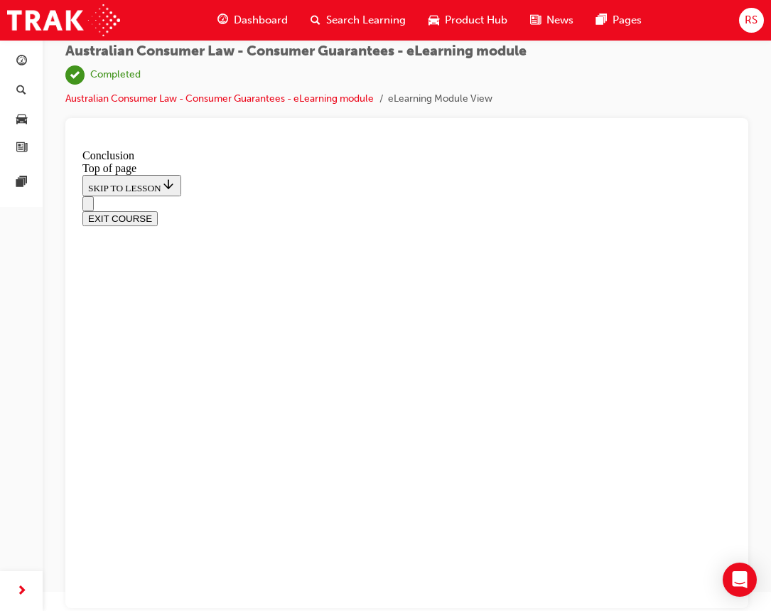
click at [158, 211] on button "EXIT COURSE" at bounding box center [119, 218] width 75 height 15
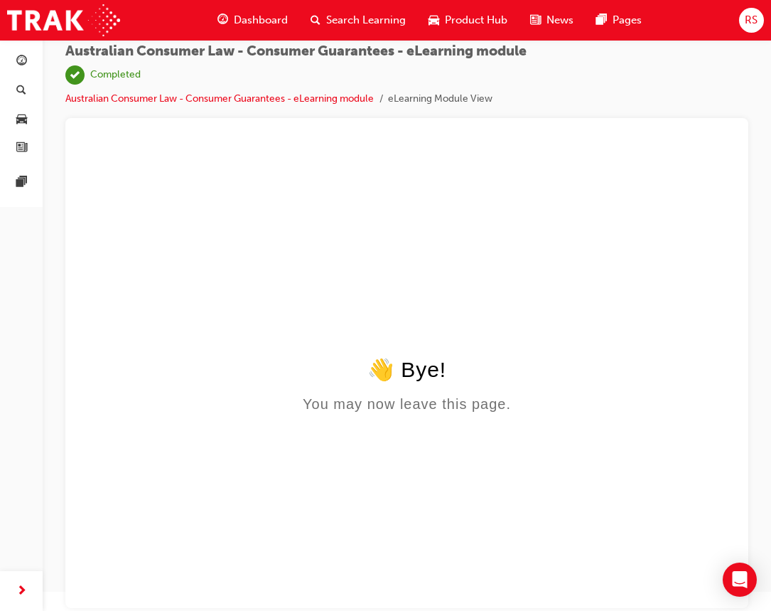
scroll to position [0, 0]
click at [128, 98] on link "Australian Consumer Law - Consumer Guarantees - eLearning module" at bounding box center [219, 98] width 309 height 12
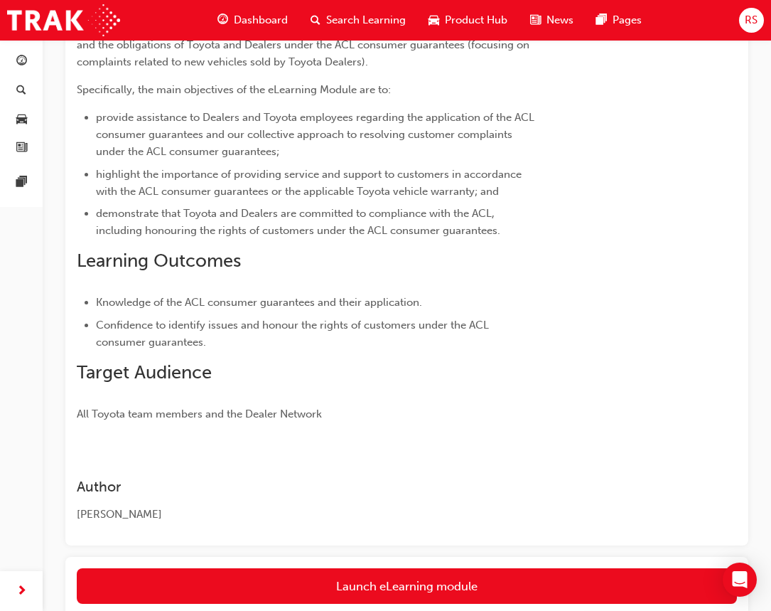
scroll to position [553, 0]
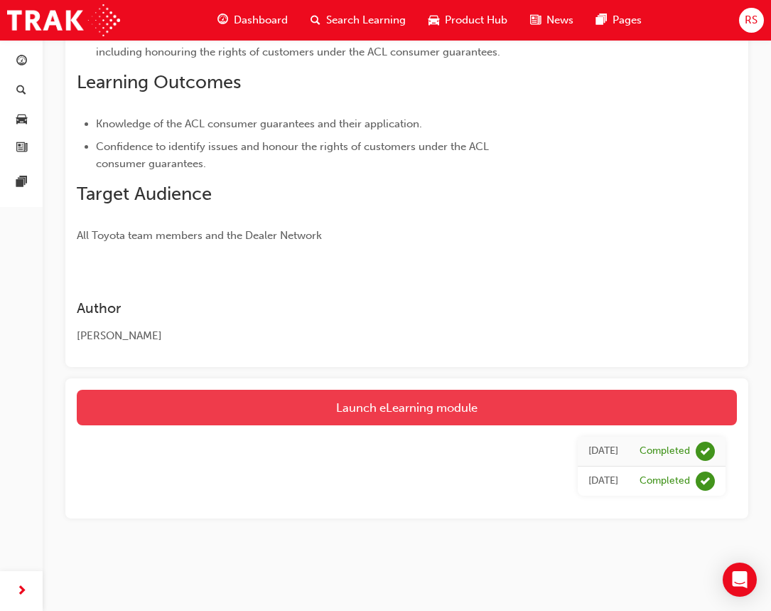
click at [409, 397] on link "Launch eLearning module" at bounding box center [407, 408] width 661 height 36
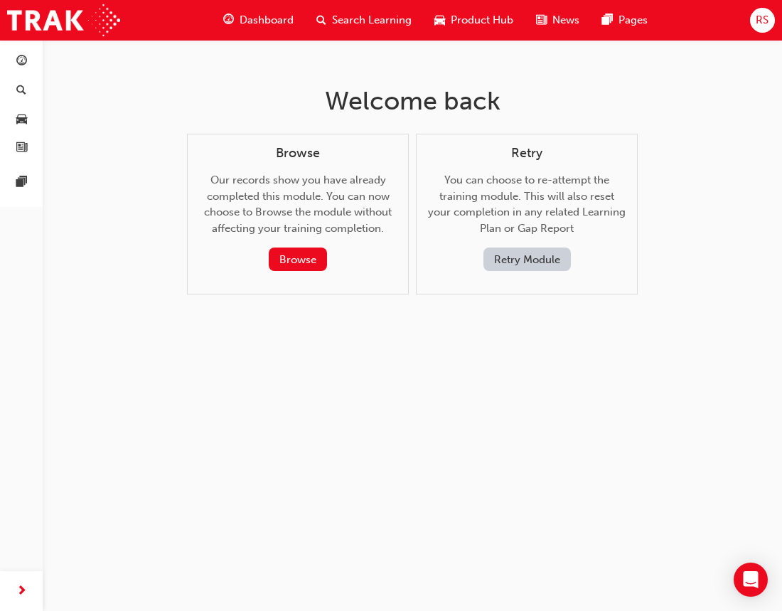
click at [535, 264] on button "Retry Module" at bounding box center [526, 258] width 87 height 23
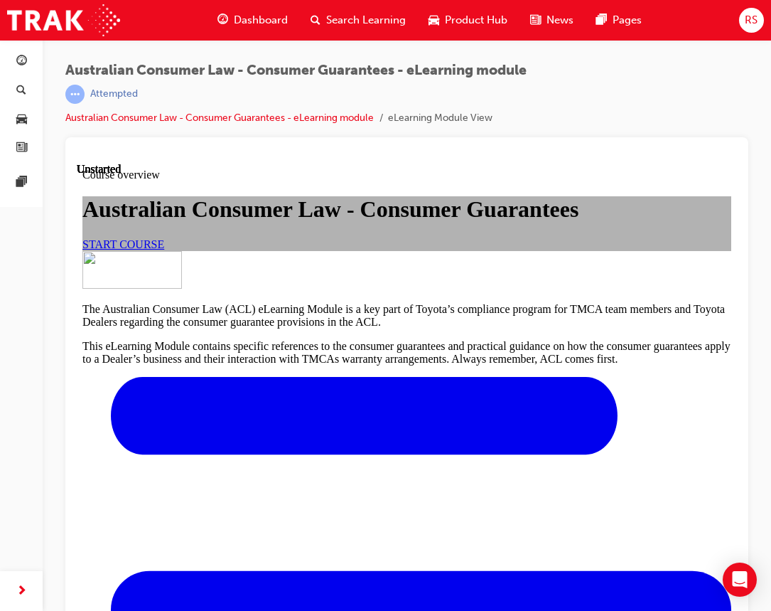
scroll to position [213, 0]
click at [164, 238] on span "START COURSE" at bounding box center [123, 244] width 82 height 12
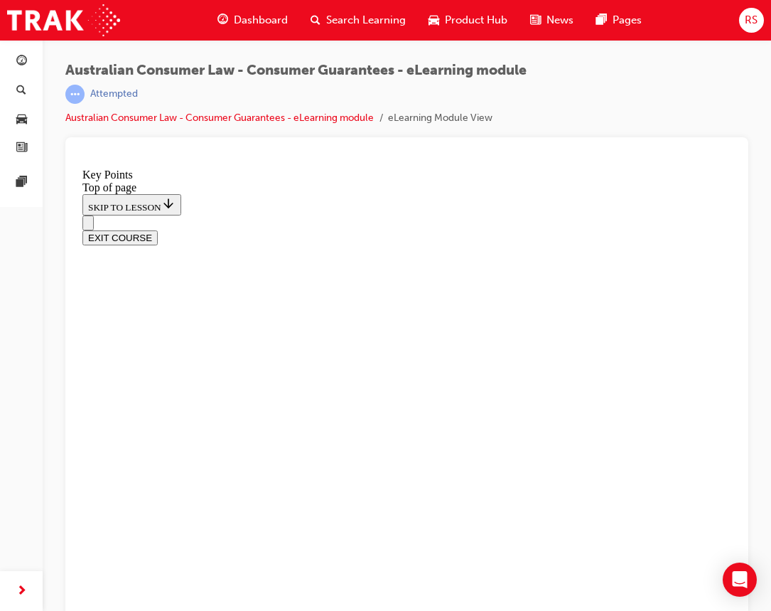
scroll to position [19, 0]
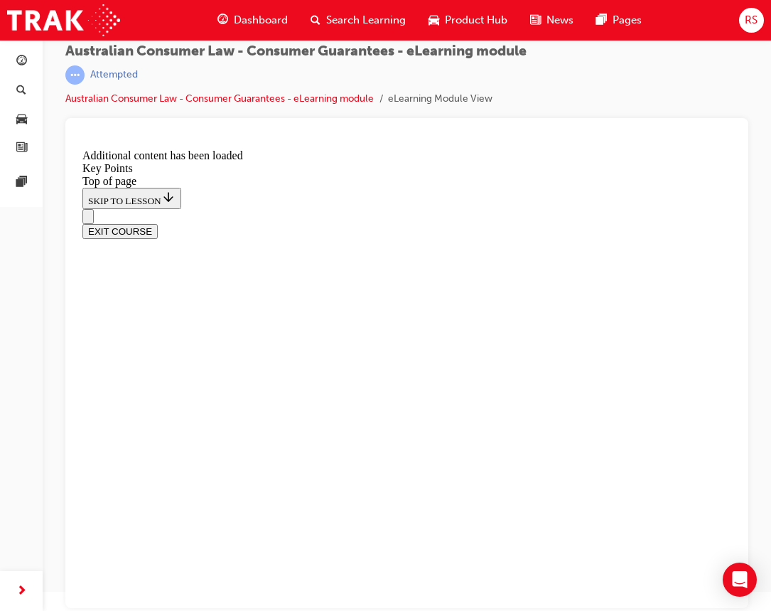
scroll to position [1907, 0]
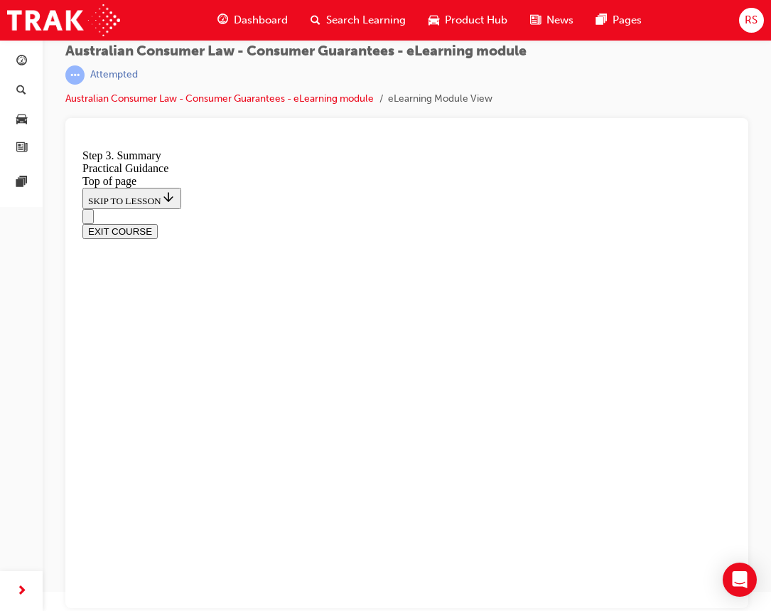
scroll to position [257, 0]
drag, startPoint x: 563, startPoint y: 474, endPoint x: 562, endPoint y: 461, distance: 12.8
drag, startPoint x: 562, startPoint y: 461, endPoint x: 350, endPoint y: 407, distance: 219.3
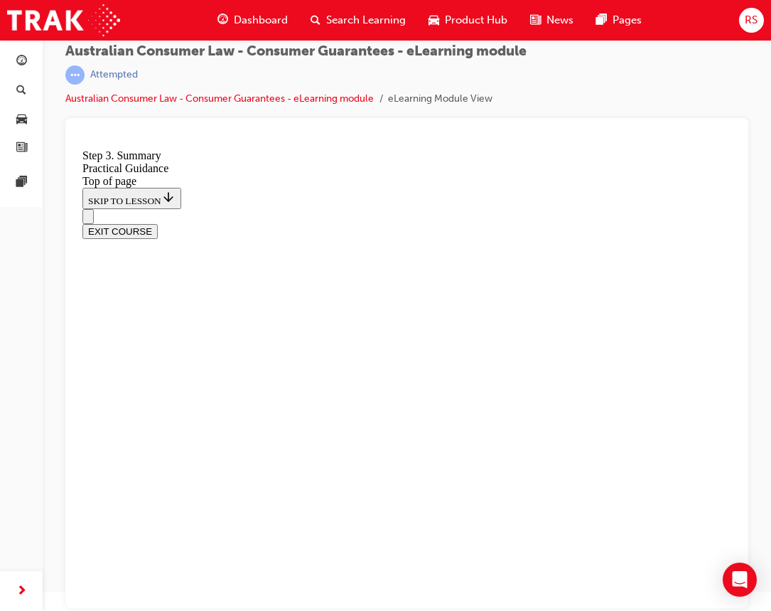
drag, startPoint x: 157, startPoint y: 302, endPoint x: 166, endPoint y: 315, distance: 15.4
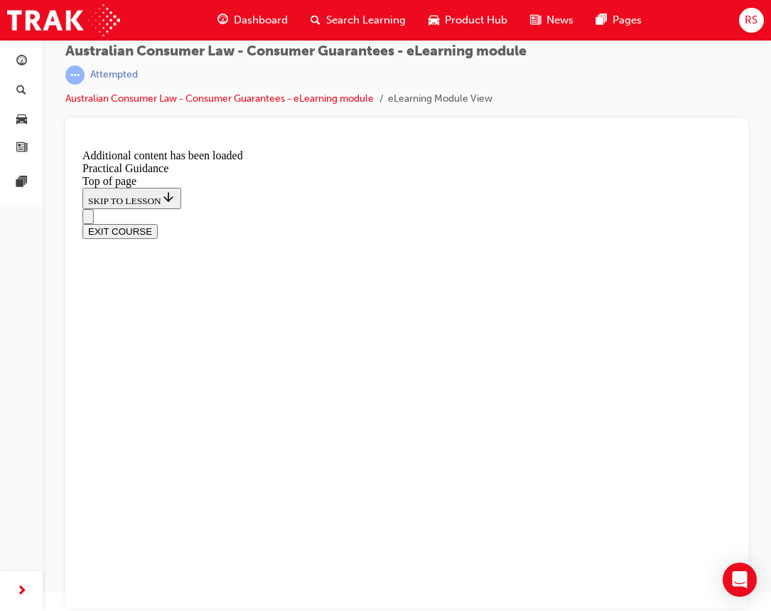
scroll to position [1495, 0]
